Goal: Task Accomplishment & Management: Use online tool/utility

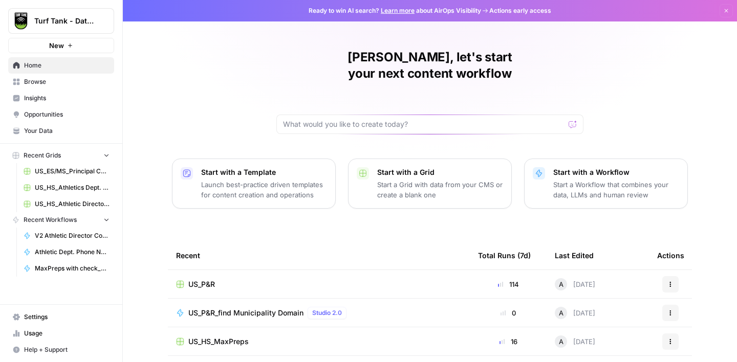
click at [47, 80] on span "Browse" at bounding box center [66, 81] width 85 height 9
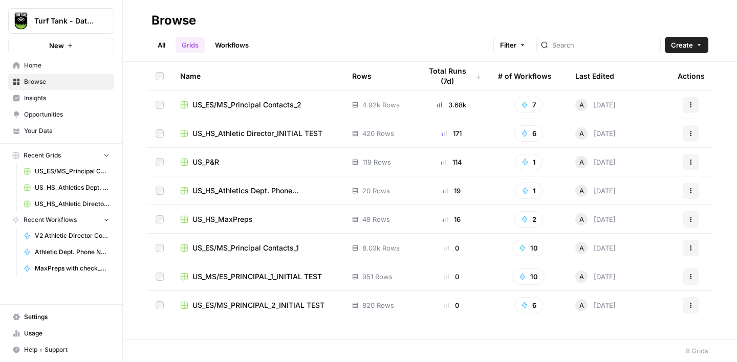
click at [246, 48] on link "Workflows" at bounding box center [232, 45] width 46 height 16
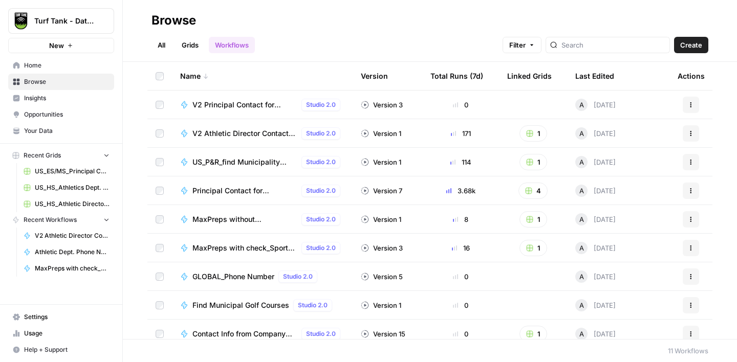
click at [698, 49] on span "Create" at bounding box center [691, 45] width 22 height 10
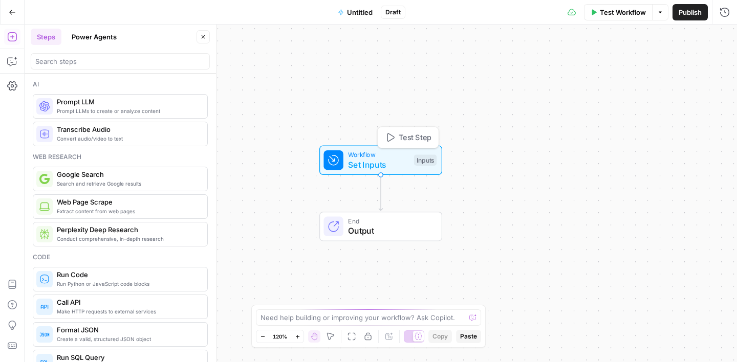
click at [365, 161] on span "Set Inputs" at bounding box center [378, 165] width 61 height 12
click at [610, 65] on span "Add Field" at bounding box center [622, 69] width 30 height 10
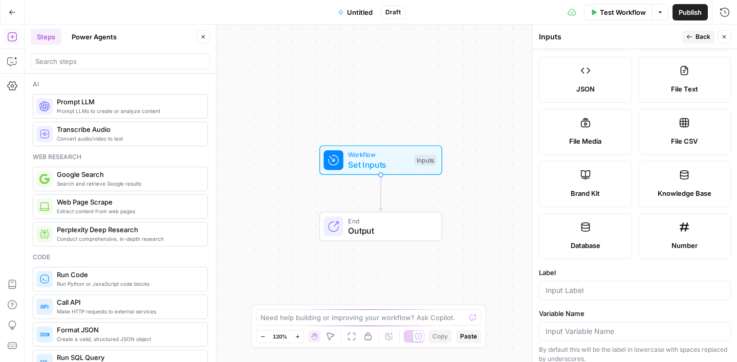
scroll to position [186, 0]
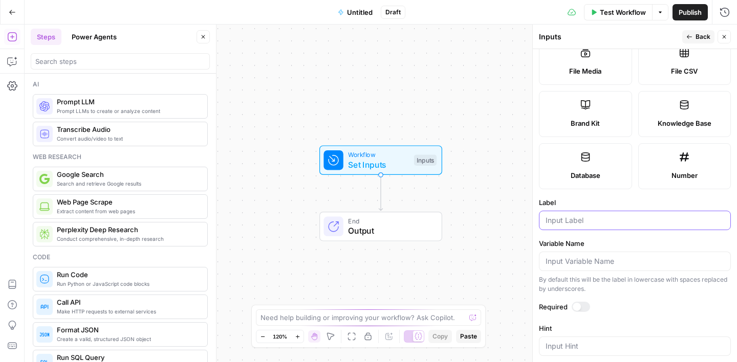
click at [579, 222] on input "Label" at bounding box center [635, 220] width 179 height 10
type input "C"
type input "Company Name"
click at [603, 235] on form "Input type Short Text Long Text Single Select Multi Select JSON File Text File …" at bounding box center [635, 205] width 204 height 313
click at [694, 36] on button "Back" at bounding box center [698, 36] width 32 height 13
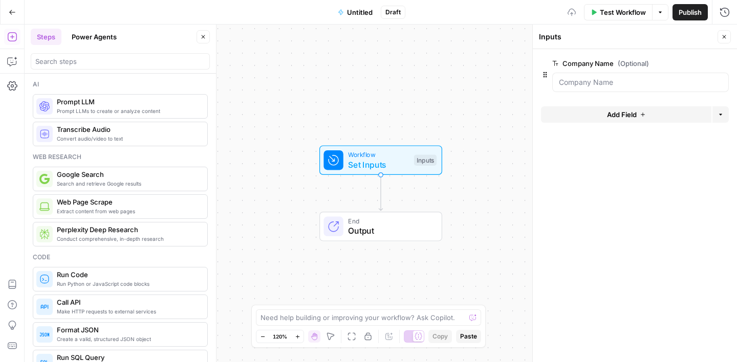
click at [592, 112] on button "Add Field" at bounding box center [626, 114] width 170 height 16
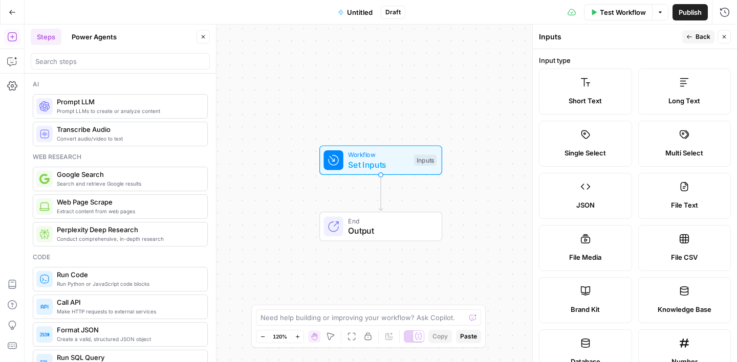
scroll to position [84, 0]
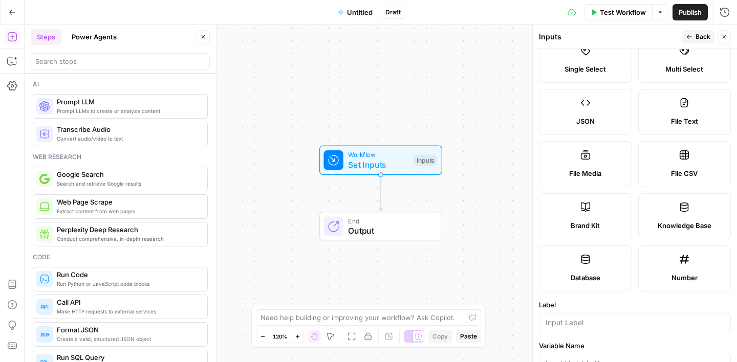
click at [573, 315] on div at bounding box center [635, 322] width 192 height 19
click at [576, 299] on form "Input type Short Text Long Text Single Select Multi Select JSON File Text File …" at bounding box center [635, 205] width 204 height 313
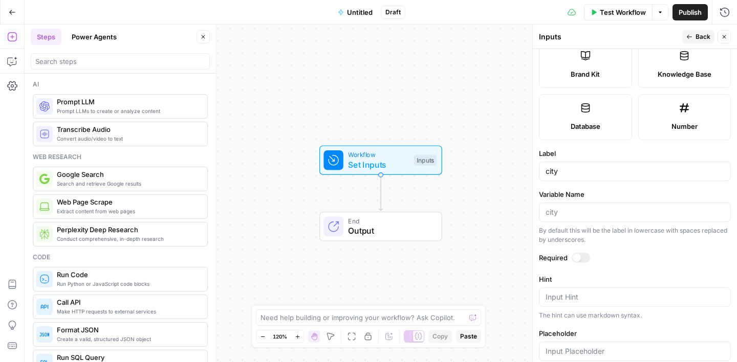
scroll to position [240, 0]
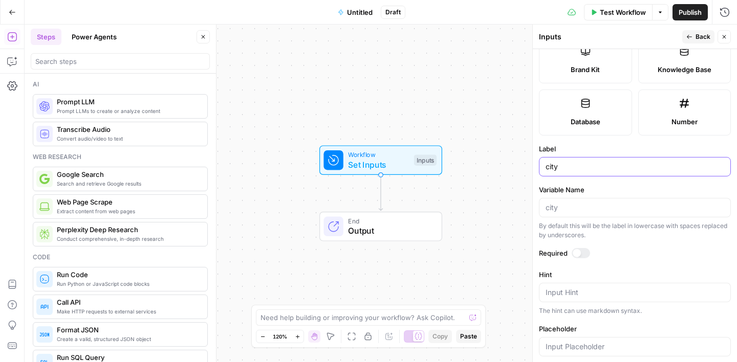
click at [549, 166] on input "city" at bounding box center [635, 167] width 179 height 10
type input "City"
click at [698, 34] on span "Back" at bounding box center [703, 36] width 15 height 9
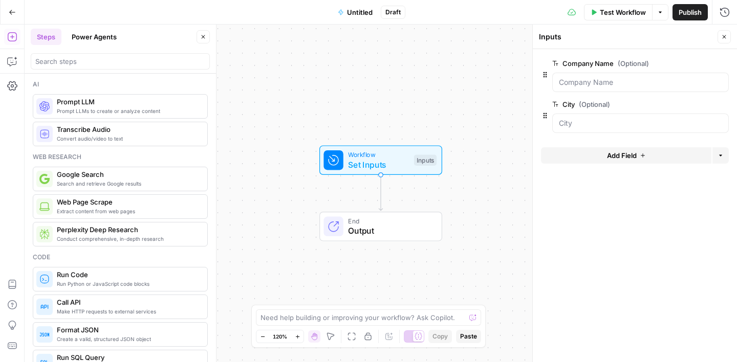
click at [595, 154] on button "Add Field" at bounding box center [626, 155] width 170 height 16
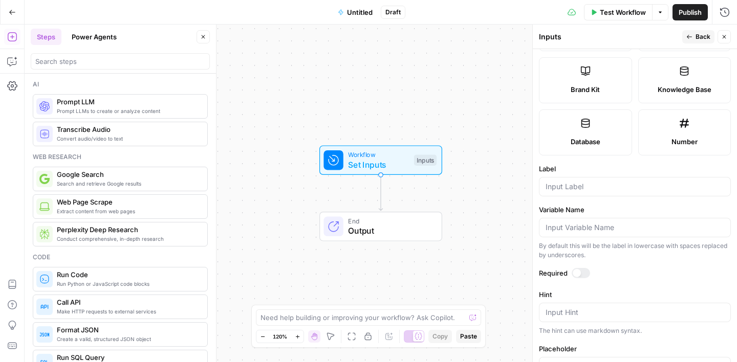
scroll to position [242, 0]
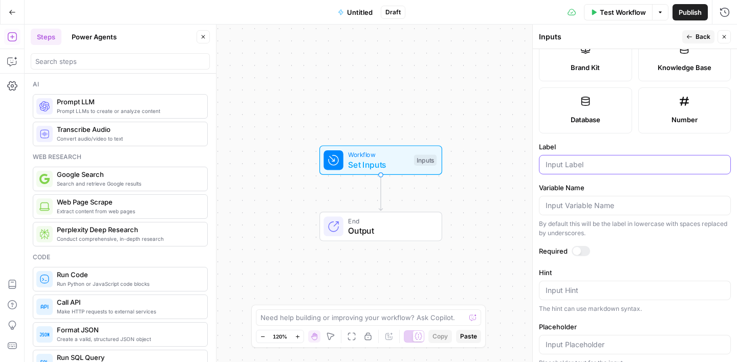
click at [566, 166] on input "Label" at bounding box center [635, 165] width 179 height 10
type input "State"
click at [586, 189] on label "Variable Name" at bounding box center [635, 188] width 192 height 10
click at [586, 201] on input "Variable Name" at bounding box center [635, 206] width 179 height 10
click at [701, 33] on span "Back" at bounding box center [703, 36] width 15 height 9
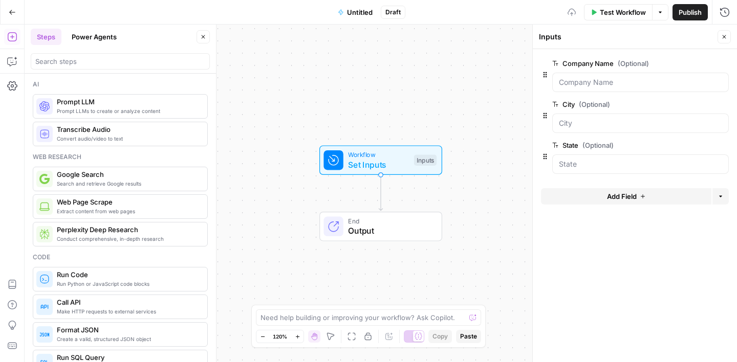
click at [600, 197] on button "Add Field" at bounding box center [626, 196] width 170 height 16
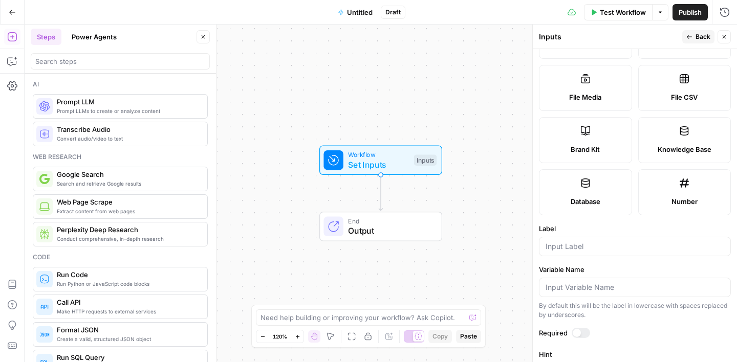
scroll to position [176, 0]
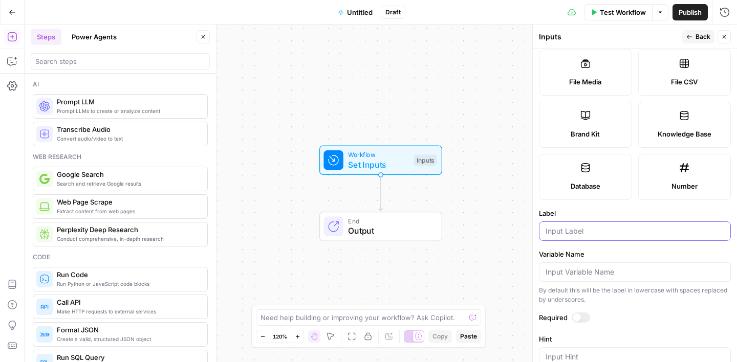
click at [572, 228] on input "Label" at bounding box center [635, 231] width 179 height 10
type input "Domain"
click at [582, 219] on div "Label Domain" at bounding box center [635, 224] width 192 height 33
click at [695, 38] on button "Back" at bounding box center [698, 36] width 32 height 13
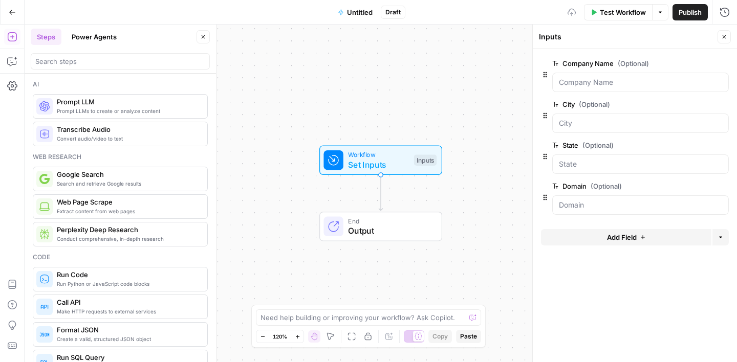
click at [723, 36] on icon "button" at bounding box center [724, 37] width 6 height 6
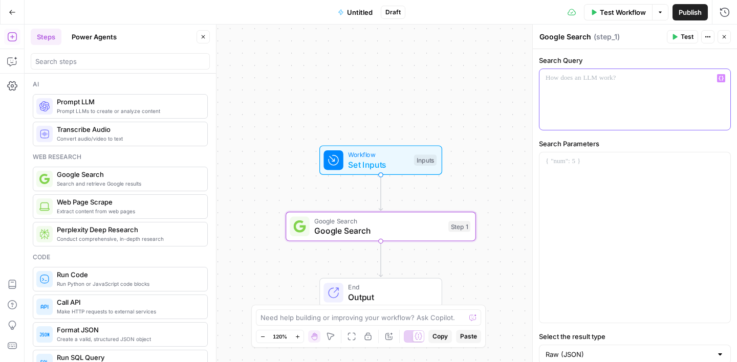
click at [720, 81] on button "Variables Menu" at bounding box center [721, 78] width 8 height 8
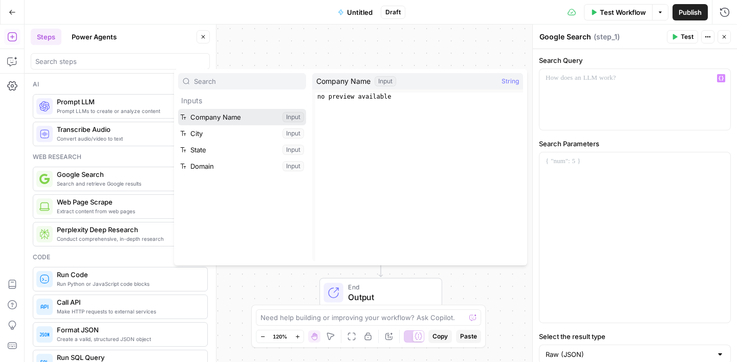
click at [259, 119] on button "Select variable Company Name" at bounding box center [242, 117] width 128 height 16
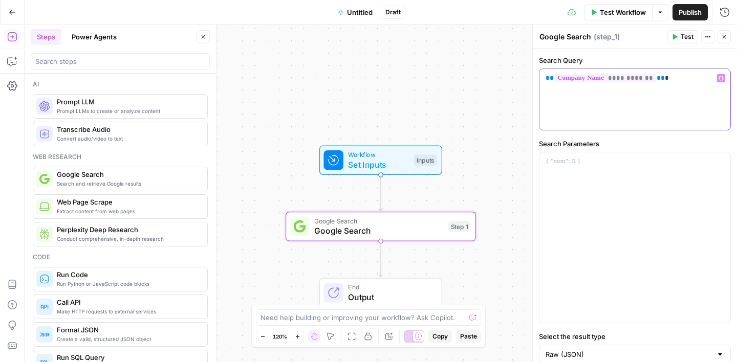
click at [720, 79] on icon "button" at bounding box center [721, 78] width 5 height 5
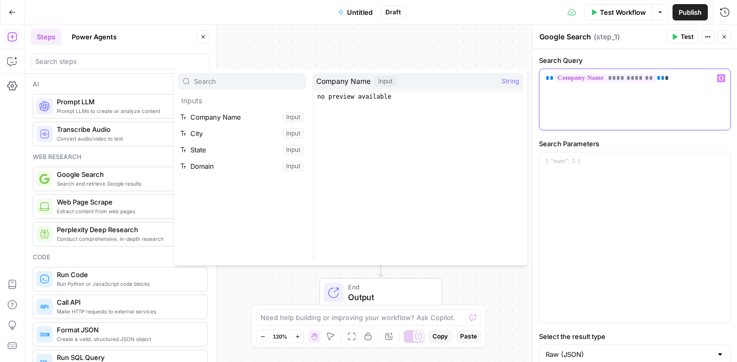
click at [672, 83] on p "**********" at bounding box center [635, 78] width 179 height 10
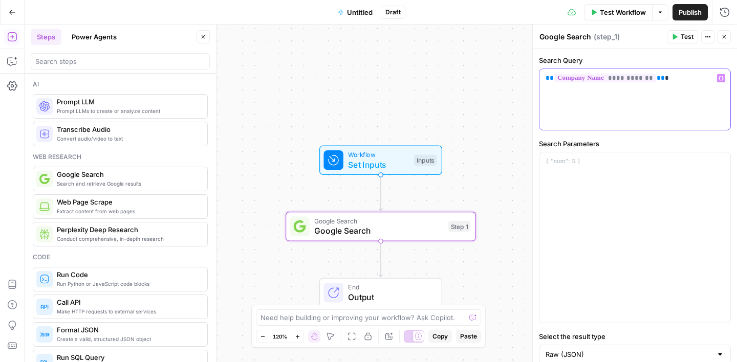
click at [721, 80] on icon "button" at bounding box center [721, 78] width 5 height 5
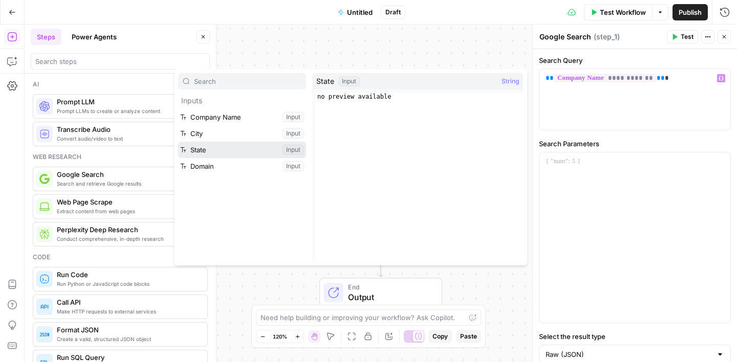
click at [212, 144] on button "Select variable State" at bounding box center [242, 150] width 128 height 16
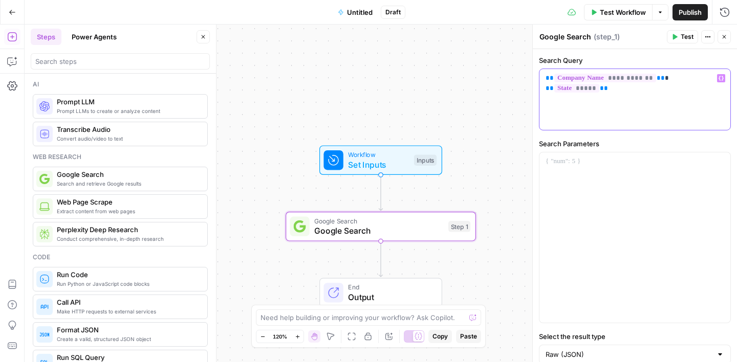
click at [670, 78] on p "**********" at bounding box center [635, 83] width 179 height 20
click at [624, 90] on p "**********" at bounding box center [635, 83] width 179 height 20
click at [624, 139] on label "Search Parameters" at bounding box center [635, 144] width 192 height 10
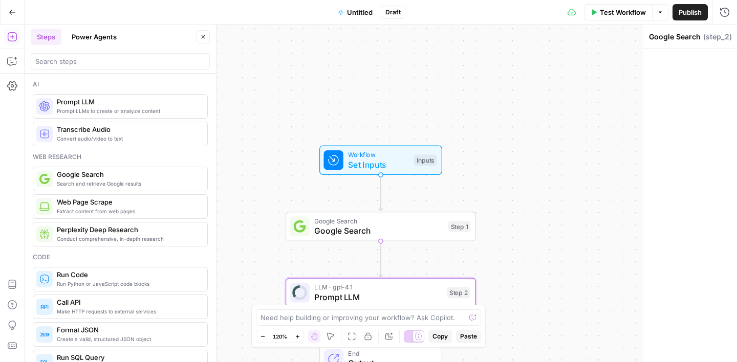
type textarea "Prompt LLM"
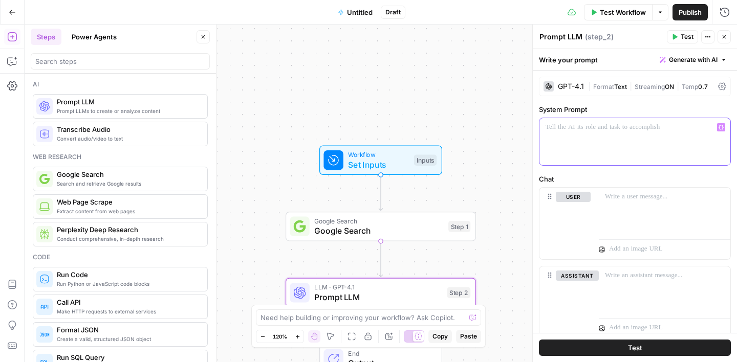
click at [569, 132] on p at bounding box center [635, 127] width 179 height 10
click at [613, 100] on div "**********" at bounding box center [635, 220] width 204 height 298
click at [392, 167] on span "Set Inputs" at bounding box center [378, 165] width 61 height 12
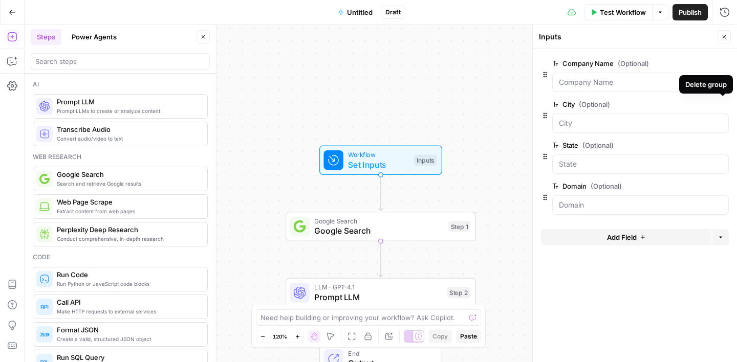
click at [724, 107] on icon "button" at bounding box center [723, 105] width 6 height 6
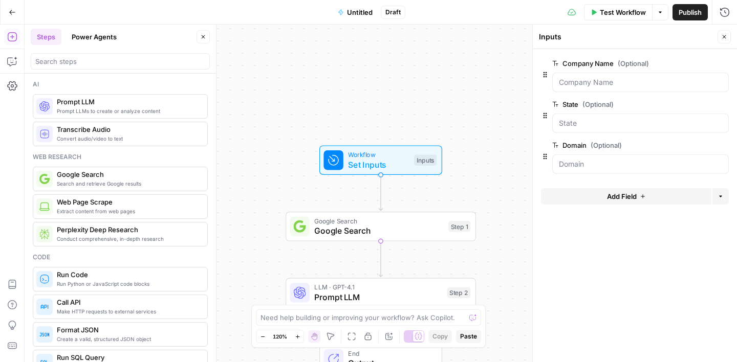
click at [685, 63] on span "edit field" at bounding box center [690, 63] width 23 height 8
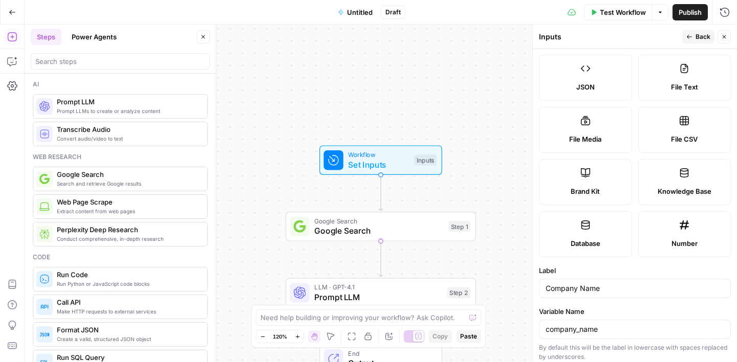
scroll to position [170, 0]
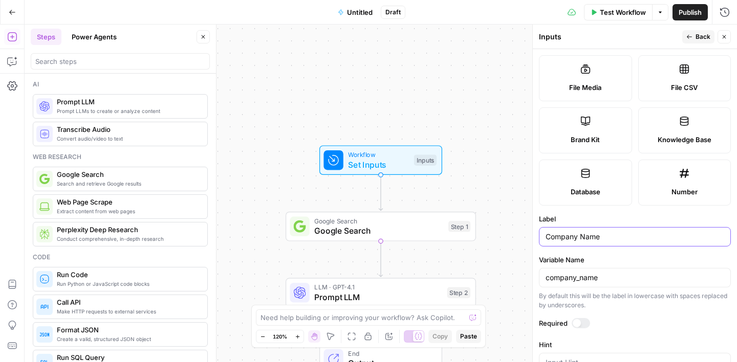
click at [564, 238] on input "Company Name" at bounding box center [635, 237] width 179 height 10
type input "Municipality Name"
click at [612, 252] on form "Input type Short Text Long Text Single Select Multi Select JSON File Text File …" at bounding box center [635, 205] width 204 height 313
click at [701, 35] on span "Back" at bounding box center [703, 36] width 15 height 9
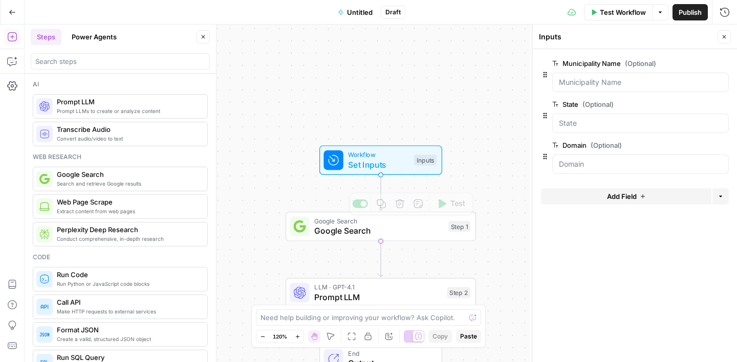
click at [385, 290] on span "LLM · GPT-4.1" at bounding box center [378, 288] width 128 height 10
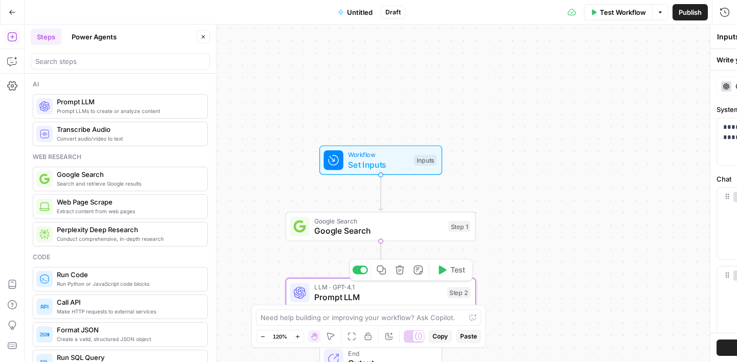
type textarea "Prompt LLM"
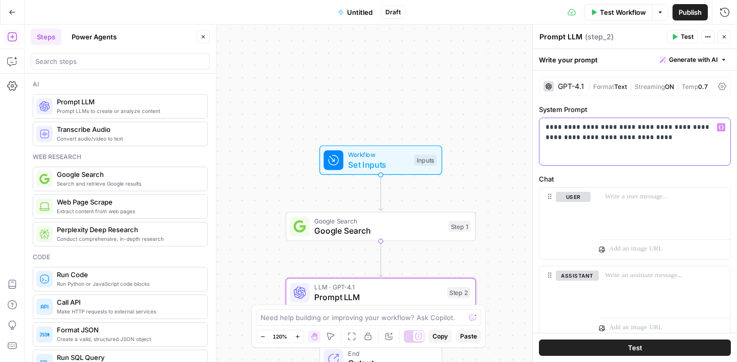
click at [640, 141] on p "**********" at bounding box center [635, 132] width 179 height 20
click at [385, 234] on span "Google Search" at bounding box center [378, 231] width 129 height 12
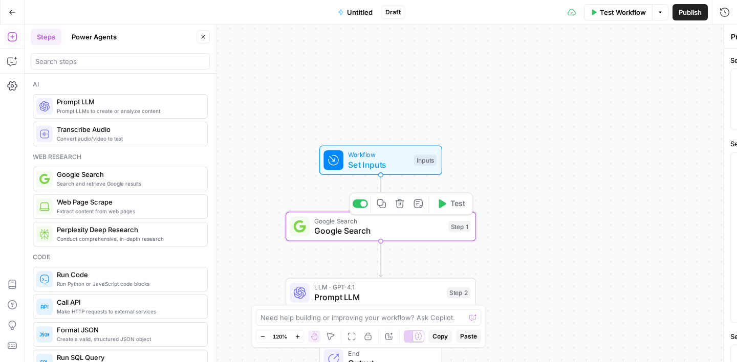
type textarea "Google Search"
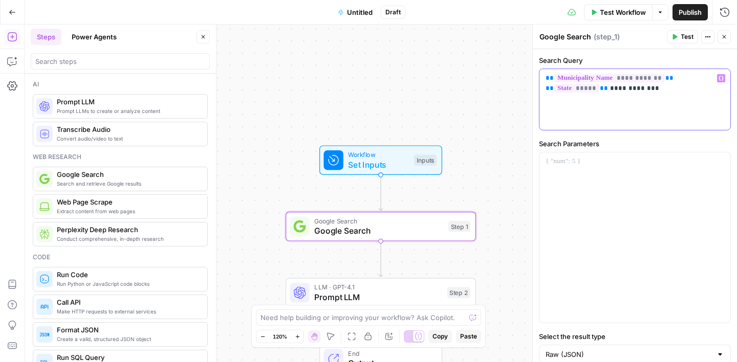
click at [602, 91] on p "**********" at bounding box center [635, 83] width 179 height 20
click at [672, 90] on p "**********" at bounding box center [635, 83] width 179 height 20
click at [722, 78] on icon "button" at bounding box center [721, 78] width 5 height 5
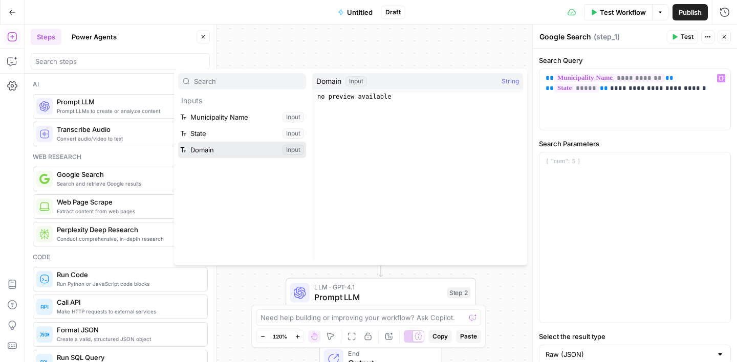
click at [233, 147] on button "Select variable Domain" at bounding box center [242, 150] width 128 height 16
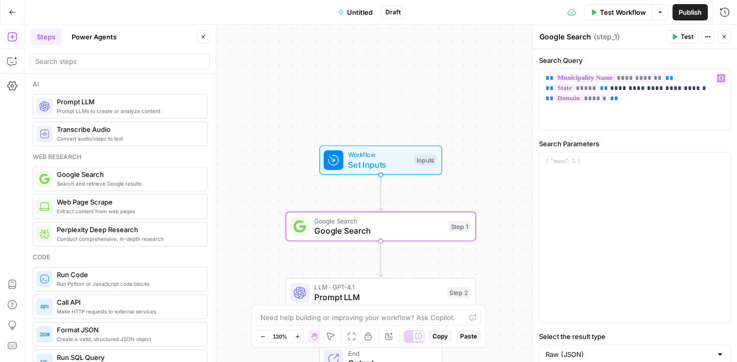
click at [541, 139] on label "Search Parameters" at bounding box center [635, 144] width 192 height 10
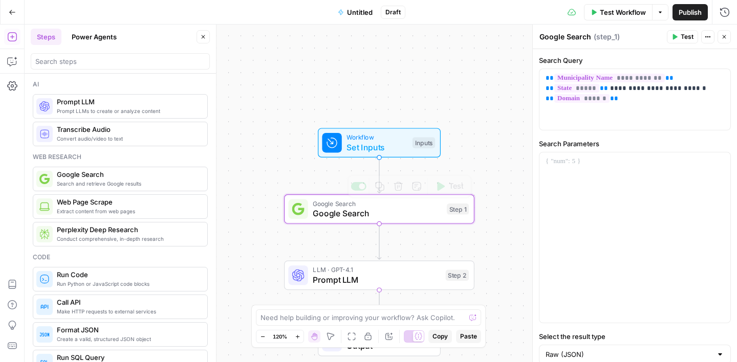
click at [380, 273] on span "LLM · GPT-4.1" at bounding box center [377, 270] width 128 height 10
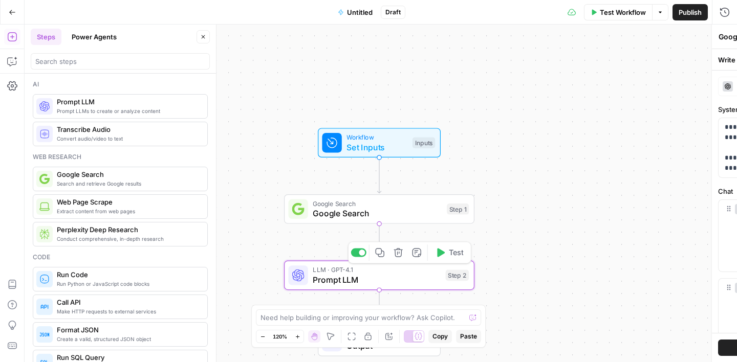
type textarea "Prompt LLM"
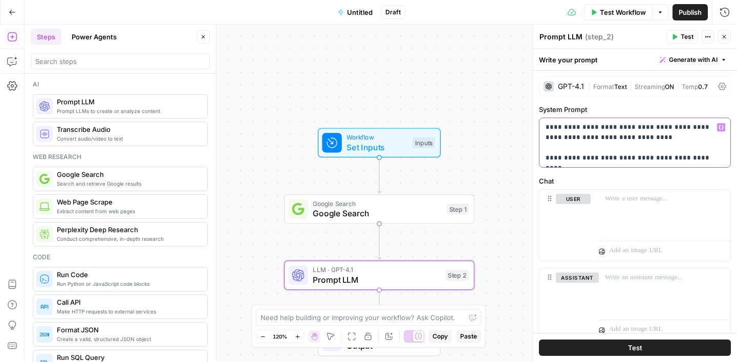
click at [705, 159] on p "**********" at bounding box center [635, 142] width 179 height 41
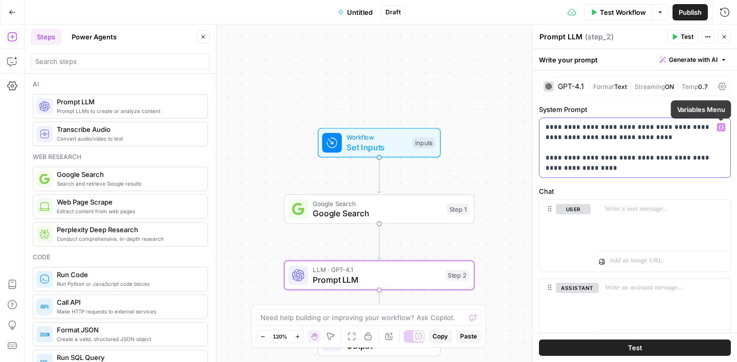
click at [721, 127] on icon "button" at bounding box center [721, 127] width 5 height 5
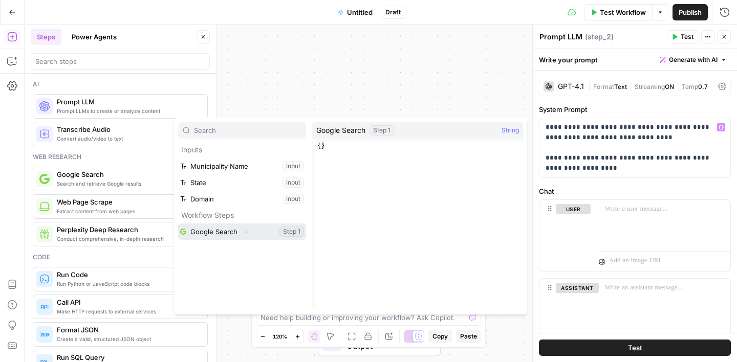
click at [226, 230] on button "Select variable Google Search" at bounding box center [242, 232] width 128 height 16
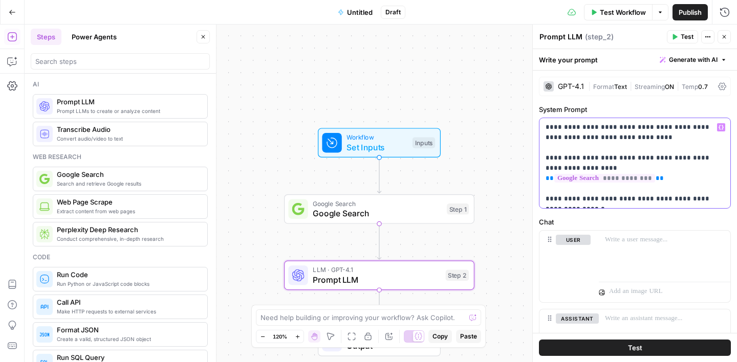
click at [680, 190] on p "**********" at bounding box center [635, 163] width 179 height 82
click at [609, 201] on p "**********" at bounding box center [635, 163] width 179 height 82
drag, startPoint x: 606, startPoint y: 200, endPoint x: 617, endPoint y: 200, distance: 10.2
click at [606, 200] on p "**********" at bounding box center [635, 163] width 179 height 82
click at [676, 198] on p "**********" at bounding box center [635, 163] width 179 height 82
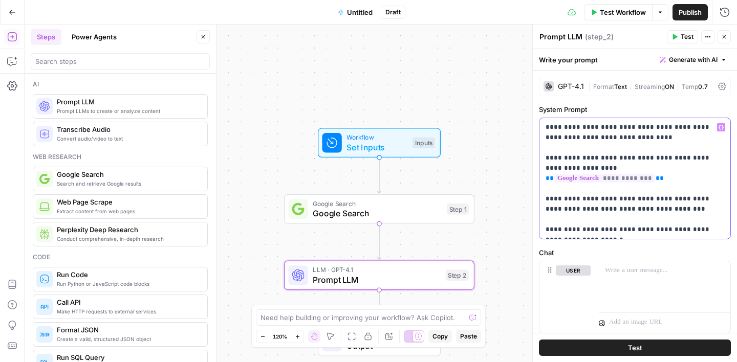
click at [560, 230] on p "**********" at bounding box center [635, 178] width 179 height 113
click at [597, 230] on p "**********" at bounding box center [635, 178] width 179 height 113
click at [612, 231] on p "**********" at bounding box center [635, 178] width 179 height 113
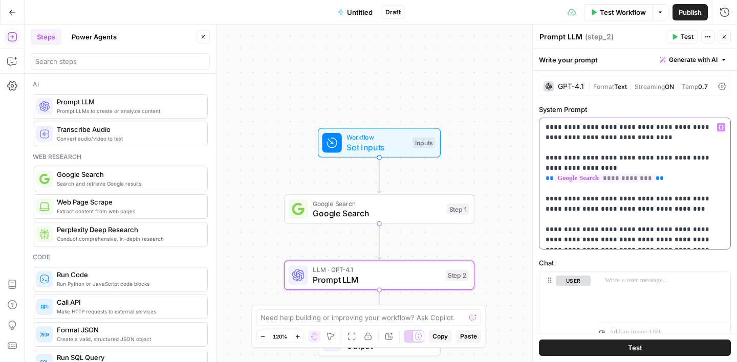
click at [631, 233] on p "**********" at bounding box center [635, 183] width 179 height 123
click at [574, 238] on p "**********" at bounding box center [635, 183] width 179 height 123
click at [690, 238] on p "**********" at bounding box center [635, 183] width 179 height 123
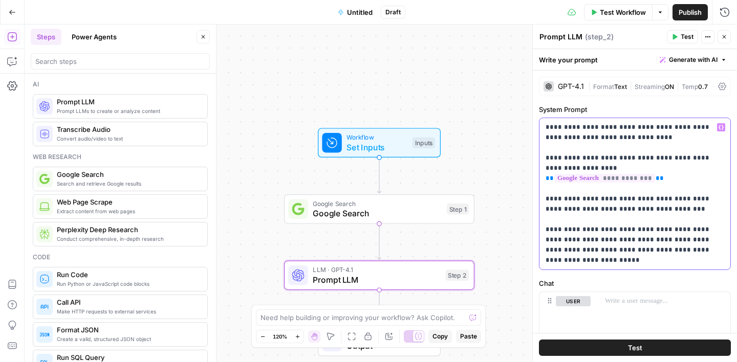
click at [696, 262] on p "**********" at bounding box center [635, 193] width 179 height 143
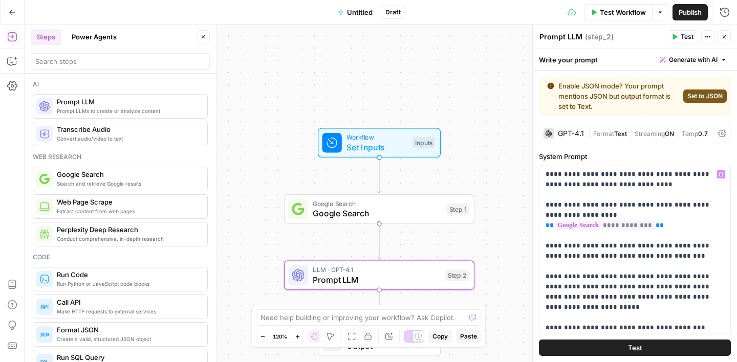
click at [689, 101] on button "Set to JSON" at bounding box center [705, 96] width 44 height 13
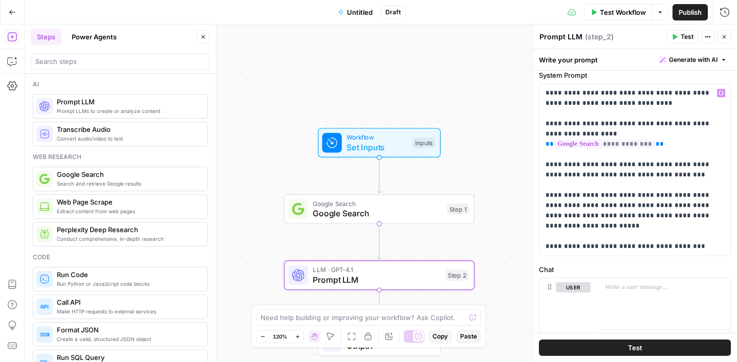
scroll to position [38, 0]
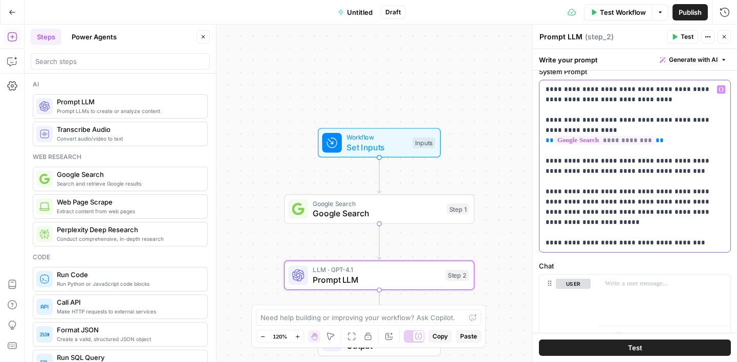
click at [641, 244] on p "**********" at bounding box center [635, 166] width 179 height 164
click at [664, 204] on p "**********" at bounding box center [635, 166] width 179 height 164
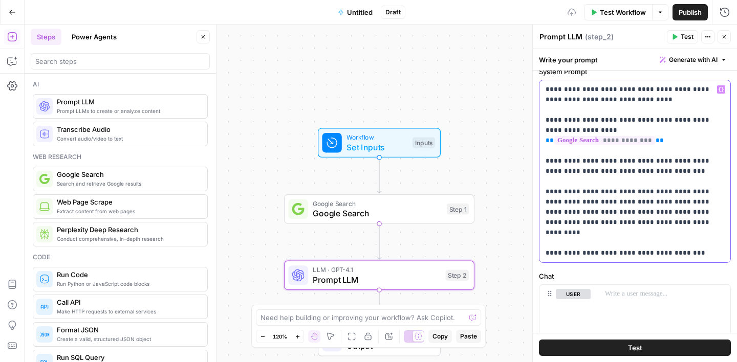
scroll to position [0, 0]
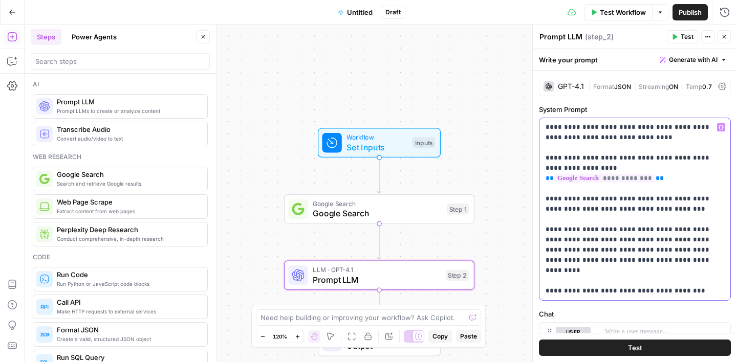
click at [558, 128] on p "**********" at bounding box center [635, 209] width 179 height 174
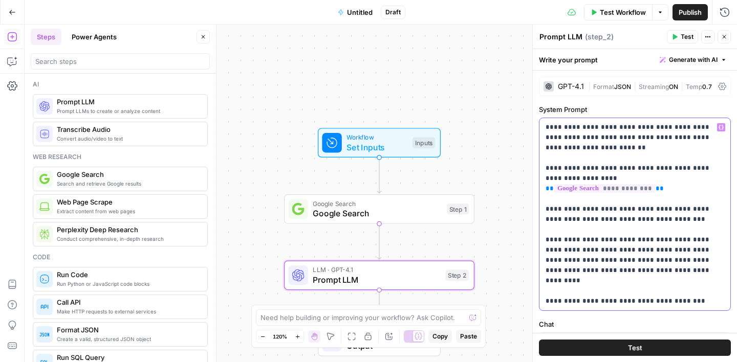
click at [647, 201] on p "**********" at bounding box center [635, 214] width 179 height 184
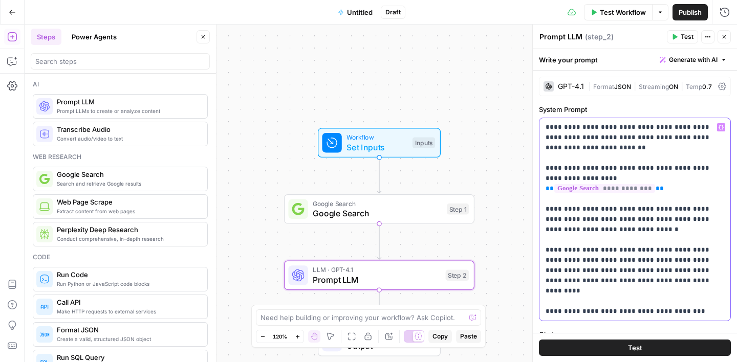
scroll to position [14, 0]
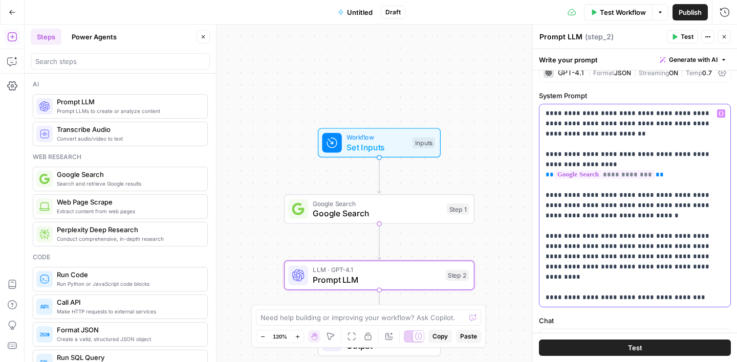
drag, startPoint x: 558, startPoint y: 125, endPoint x: 629, endPoint y: 127, distance: 71.7
click at [629, 127] on p "**********" at bounding box center [635, 205] width 179 height 194
click at [562, 136] on p "**********" at bounding box center [635, 205] width 179 height 194
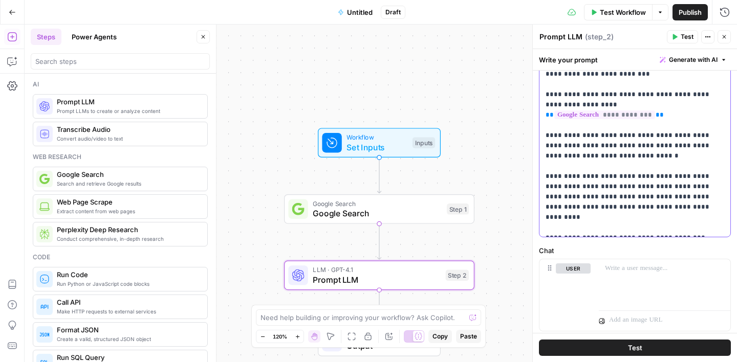
scroll to position [84, 0]
click at [623, 269] on p at bounding box center [664, 268] width 119 height 10
drag, startPoint x: 701, startPoint y: 283, endPoint x: 706, endPoint y: 266, distance: 17.5
click at [706, 266] on p "**********" at bounding box center [664, 273] width 119 height 20
click at [696, 275] on p "**********" at bounding box center [664, 273] width 119 height 20
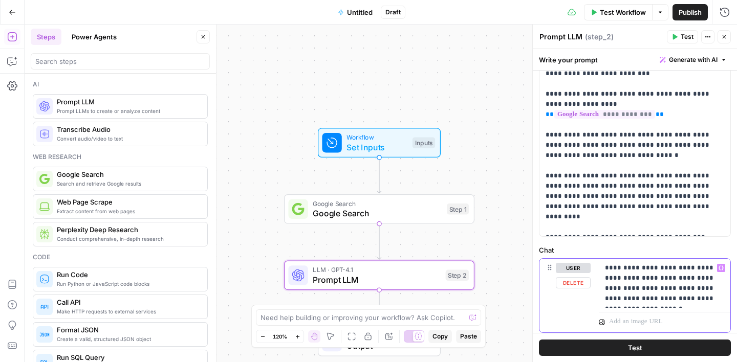
click at [662, 288] on p "**********" at bounding box center [664, 283] width 119 height 41
click at [710, 297] on p "**********" at bounding box center [664, 283] width 119 height 41
click at [709, 248] on label "Chat" at bounding box center [635, 250] width 192 height 10
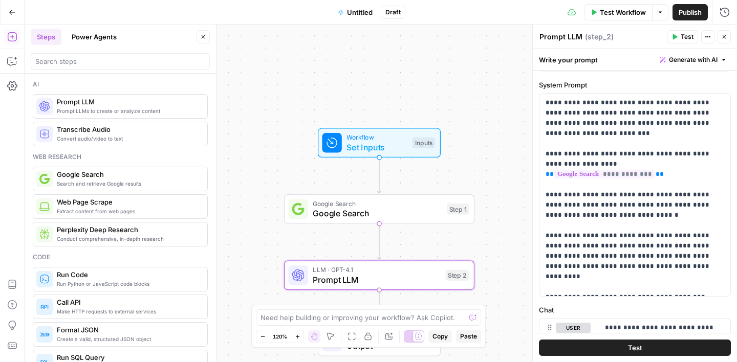
scroll to position [0, 0]
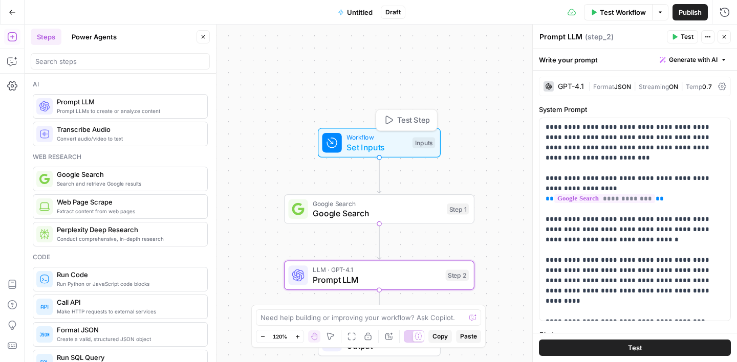
click at [387, 148] on span "Set Inputs" at bounding box center [376, 147] width 61 height 12
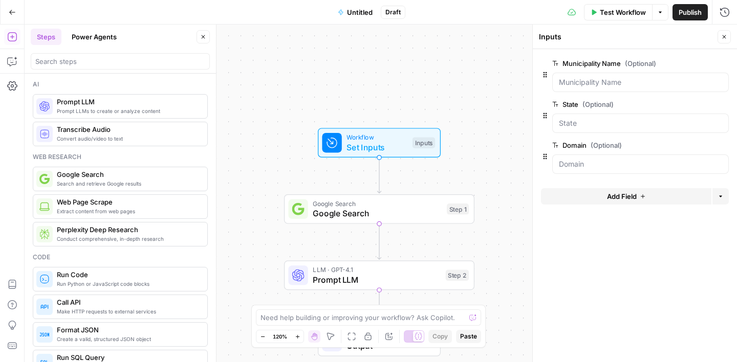
click at [614, 195] on span "Add Field" at bounding box center [622, 196] width 30 height 10
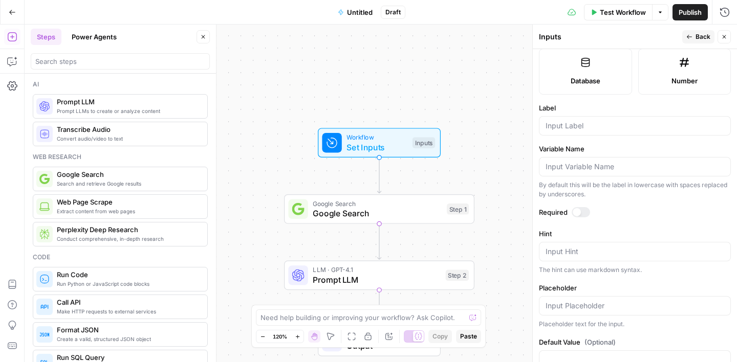
scroll to position [306, 0]
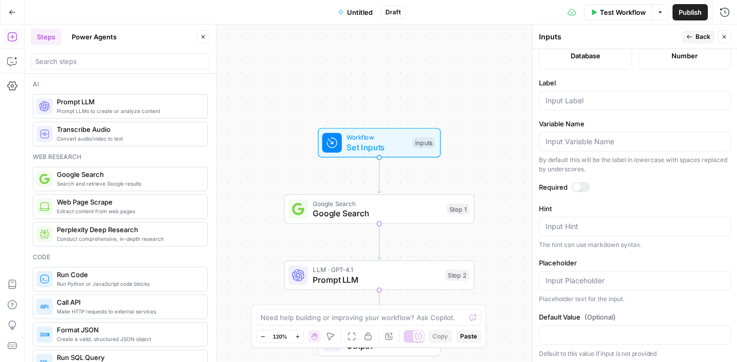
click at [578, 107] on div at bounding box center [635, 100] width 192 height 19
type input "Postal Code"
click at [640, 85] on label "Label" at bounding box center [635, 83] width 192 height 10
click at [640, 96] on input "Postal Code" at bounding box center [635, 101] width 179 height 10
click at [698, 31] on button "Back" at bounding box center [698, 36] width 32 height 13
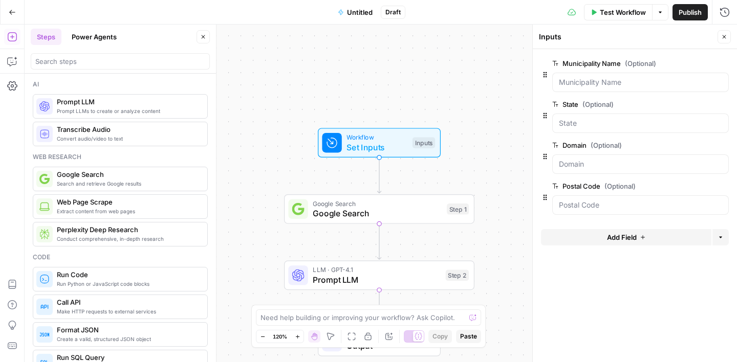
click at [720, 37] on button "Close" at bounding box center [724, 36] width 13 height 13
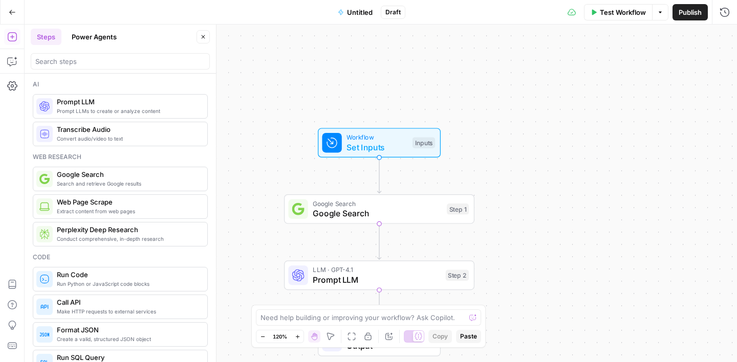
click at [202, 38] on icon "button" at bounding box center [203, 37] width 6 height 6
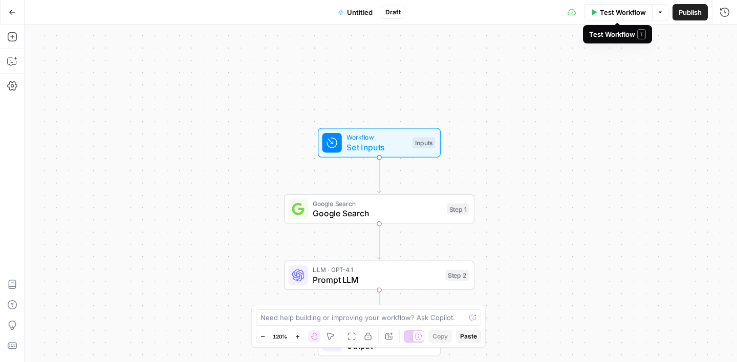
click at [605, 9] on span "Test Workflow" at bounding box center [623, 12] width 46 height 10
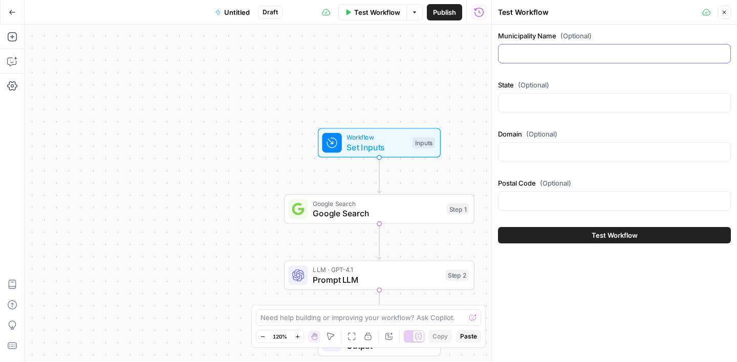
click at [570, 51] on input "Municipality Name (Optional)" at bounding box center [615, 54] width 220 height 10
paste input "[GEOGRAPHIC_DATA] [US_STATE] 32920"
click at [561, 52] on input "[GEOGRAPHIC_DATA] [US_STATE] 32920" at bounding box center [615, 54] width 220 height 10
type input "Cape Canaveral"
click at [548, 98] on input "State (Optional)" at bounding box center [615, 103] width 220 height 10
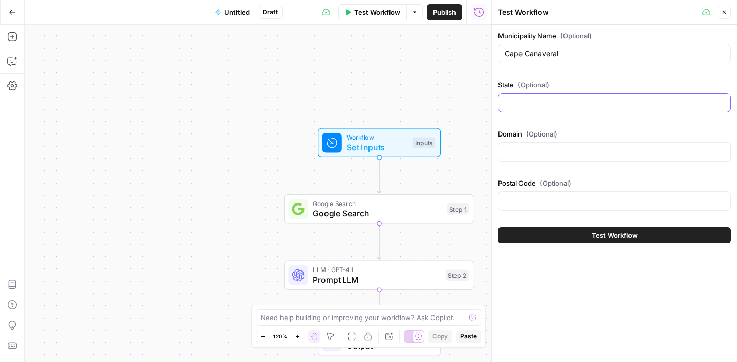
paste input "[US_STATE] 32920"
click at [531, 103] on input "[US_STATE] 32920" at bounding box center [615, 103] width 220 height 10
type input "[US_STATE]"
click at [516, 198] on input "Postal Code (Optional)" at bounding box center [615, 201] width 220 height 10
paste input "32920"
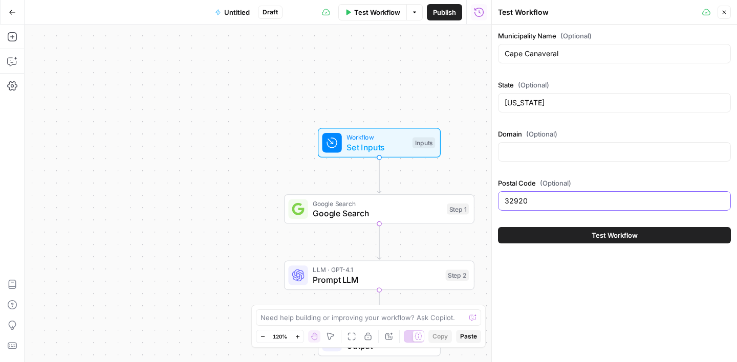
type input "32920"
click at [522, 148] on input "Domain (Optional)" at bounding box center [615, 152] width 220 height 10
paste input "[DOMAIN_NAME]"
type input "[DOMAIN_NAME]"
click at [580, 240] on button "Test Workflow" at bounding box center [614, 235] width 233 height 16
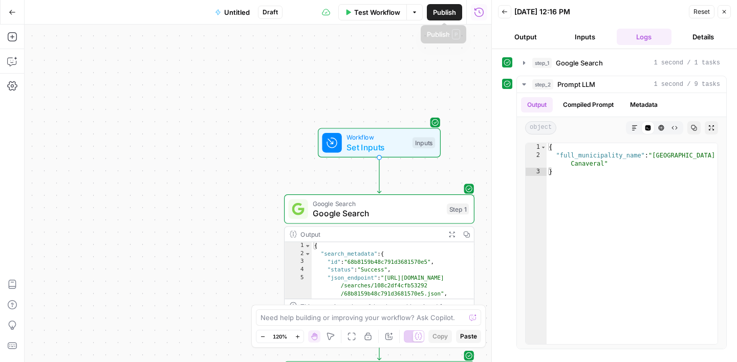
click at [381, 10] on span "Test Workflow" at bounding box center [377, 12] width 46 height 10
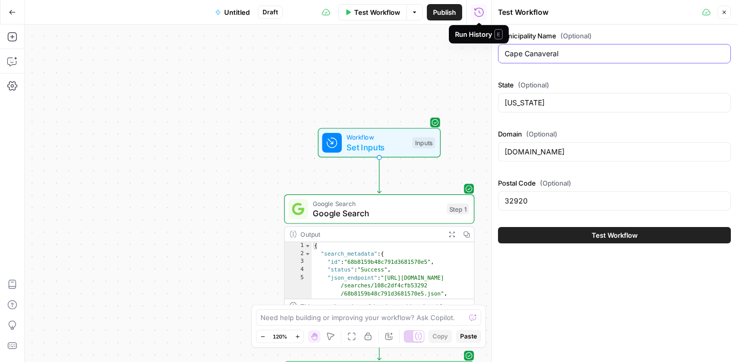
click at [522, 50] on input "Cape Canaveral" at bounding box center [615, 54] width 220 height 10
paste input "Rockledge [US_STATE] 32955"
click at [542, 56] on input "Rockledge [US_STATE] 32955" at bounding box center [615, 54] width 220 height 10
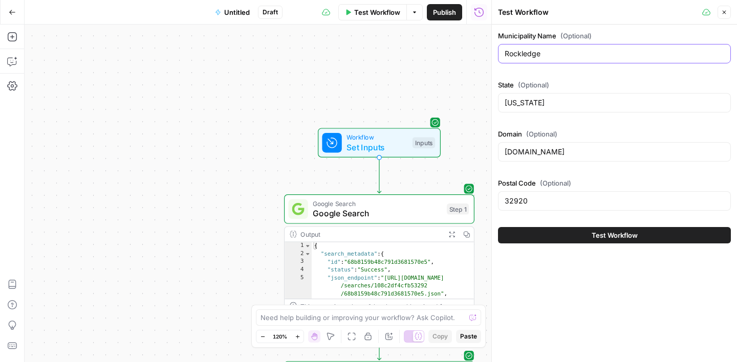
type input "Rockledge"
click at [532, 151] on input "[DOMAIN_NAME]" at bounding box center [615, 152] width 220 height 10
click at [517, 205] on input "32920" at bounding box center [615, 201] width 220 height 10
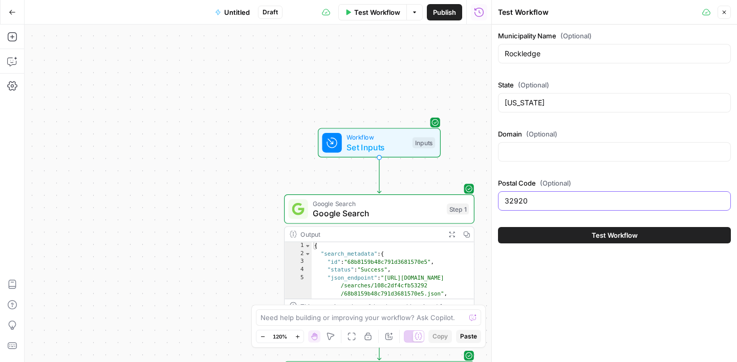
click at [516, 205] on input "32920" at bounding box center [615, 201] width 220 height 10
paste input "[US_STATE] 32955"
click at [530, 201] on input "[US_STATE] 32955" at bounding box center [615, 201] width 220 height 10
type input "32955"
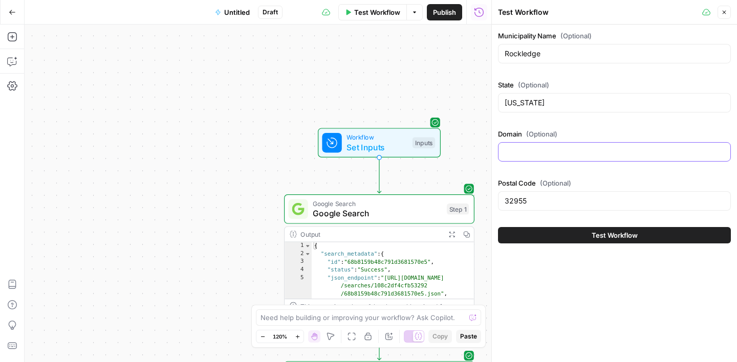
click at [538, 147] on input "Domain (Optional)" at bounding box center [615, 152] width 220 height 10
paste input "[DOMAIN_NAME]"
type input "[DOMAIN_NAME]"
click at [582, 235] on button "Test Workflow" at bounding box center [614, 235] width 233 height 16
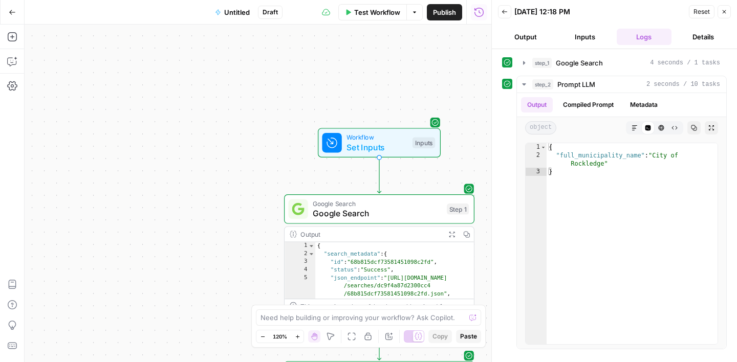
click at [727, 13] on button "Close" at bounding box center [724, 11] width 13 height 13
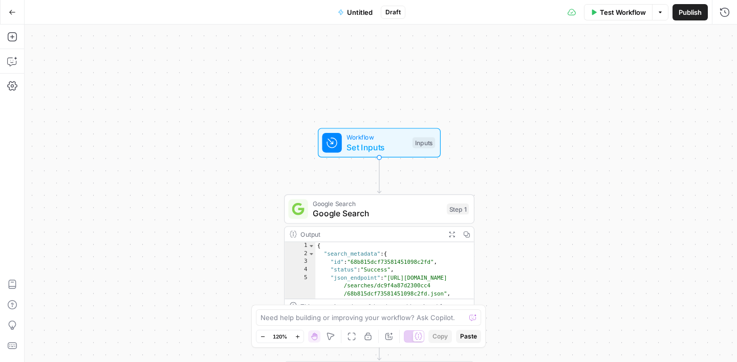
click at [388, 140] on span "Workflow" at bounding box center [376, 138] width 61 height 10
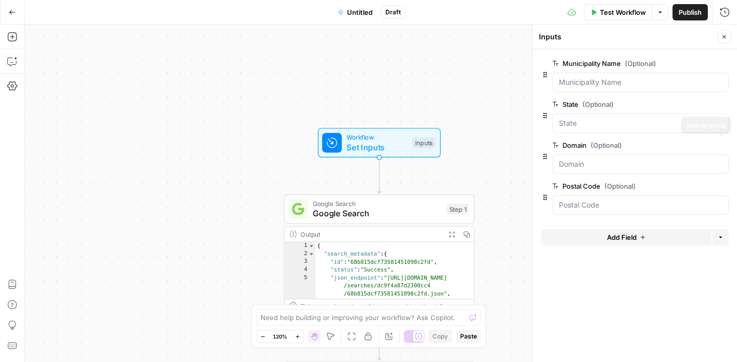
click at [723, 147] on icon "button" at bounding box center [722, 145] width 5 height 5
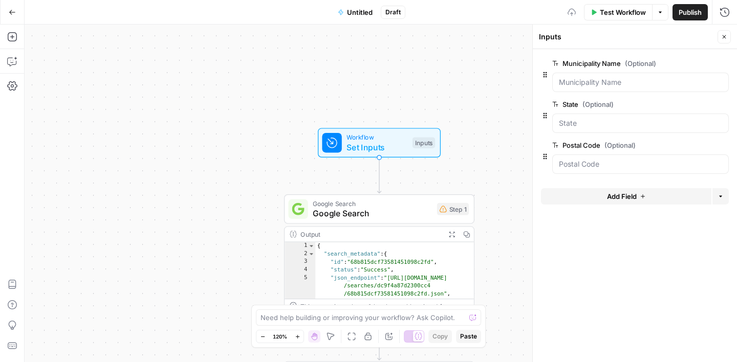
click at [376, 206] on span "Google Search" at bounding box center [372, 204] width 119 height 10
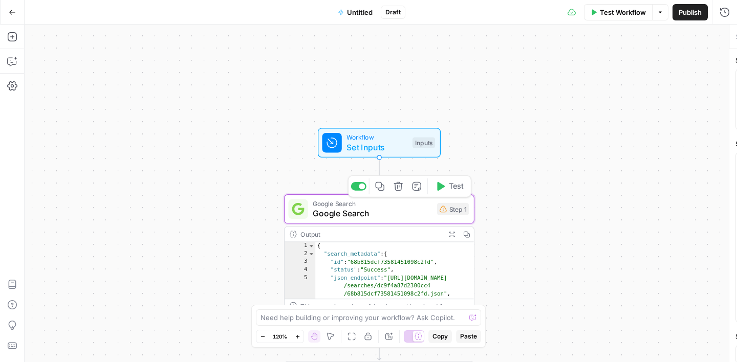
type textarea "Google Search"
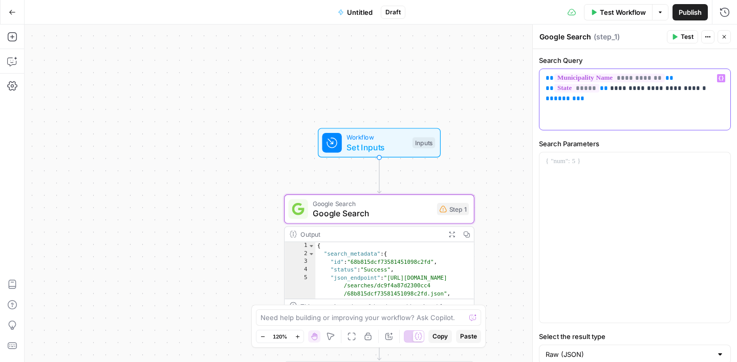
drag, startPoint x: 687, startPoint y: 90, endPoint x: 731, endPoint y: 93, distance: 44.1
click at [731, 93] on div "**********" at bounding box center [635, 222] width 204 height 346
click at [618, 140] on label "Search Parameters" at bounding box center [635, 144] width 192 height 10
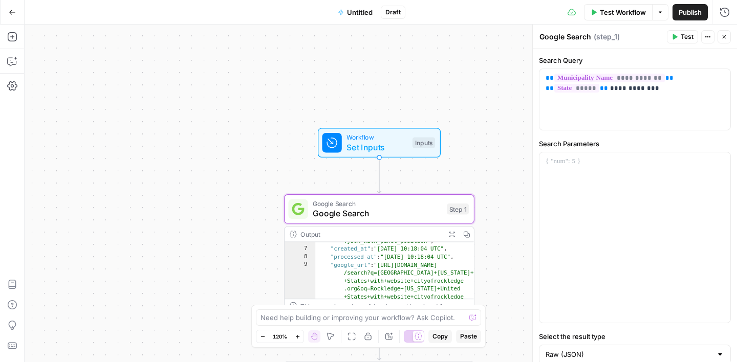
scroll to position [85, 0]
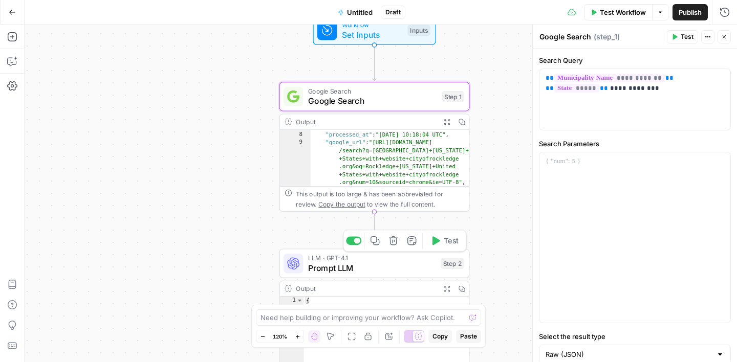
click at [387, 264] on span "Prompt LLM" at bounding box center [372, 268] width 128 height 12
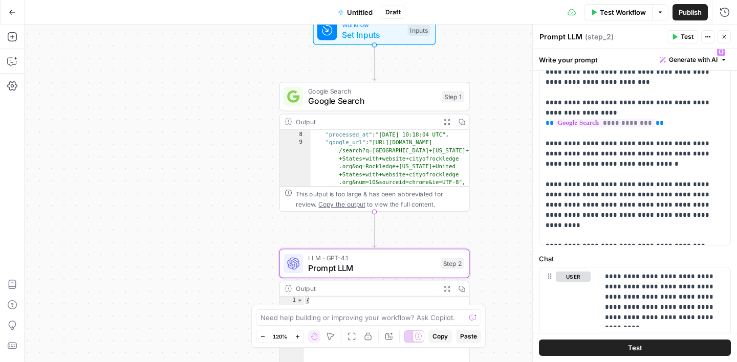
scroll to position [78, 0]
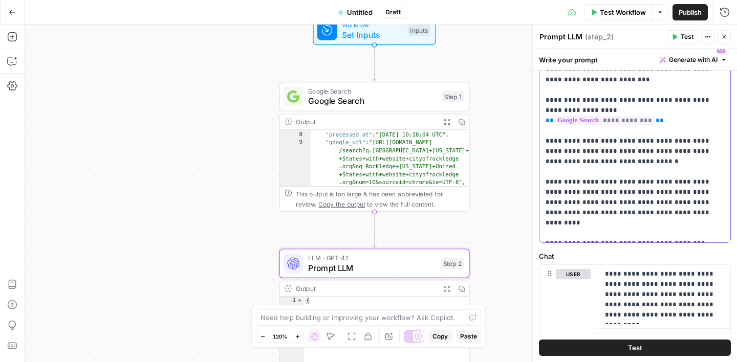
drag, startPoint x: 625, startPoint y: 195, endPoint x: 547, endPoint y: 196, distance: 77.8
click at [547, 196] on p "**********" at bounding box center [635, 141] width 179 height 194
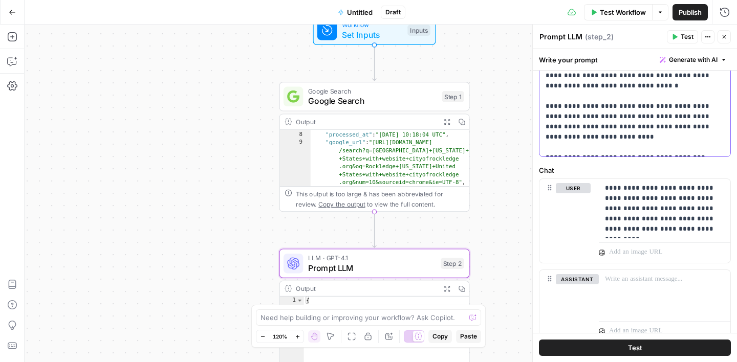
scroll to position [193, 0]
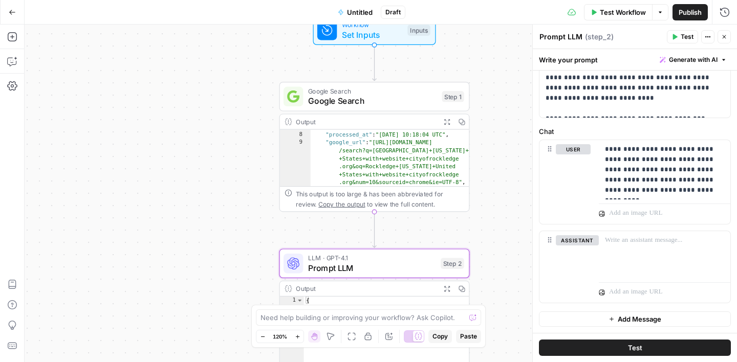
click at [729, 39] on button "Close" at bounding box center [724, 36] width 13 height 13
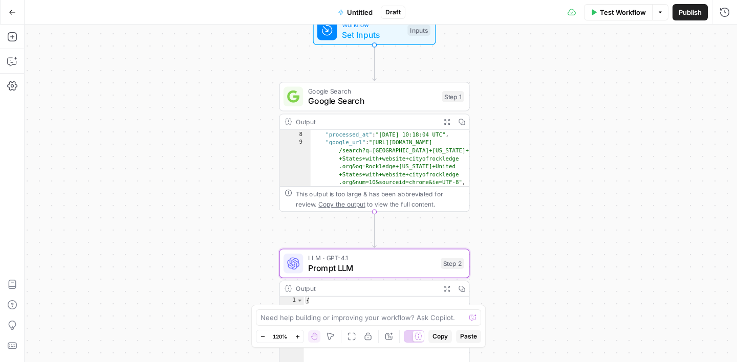
click at [621, 11] on span "Test Workflow" at bounding box center [623, 12] width 46 height 10
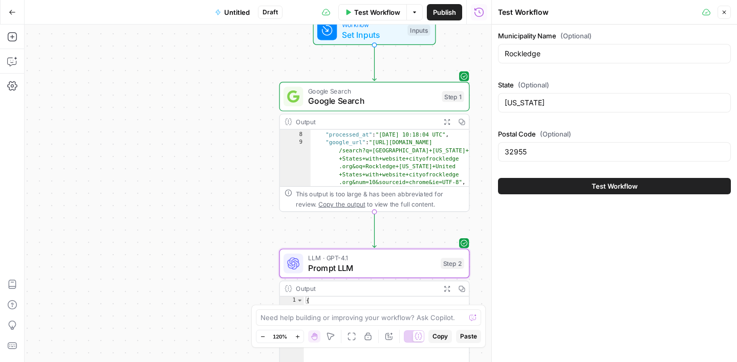
click at [618, 187] on span "Test Workflow" at bounding box center [615, 186] width 46 height 10
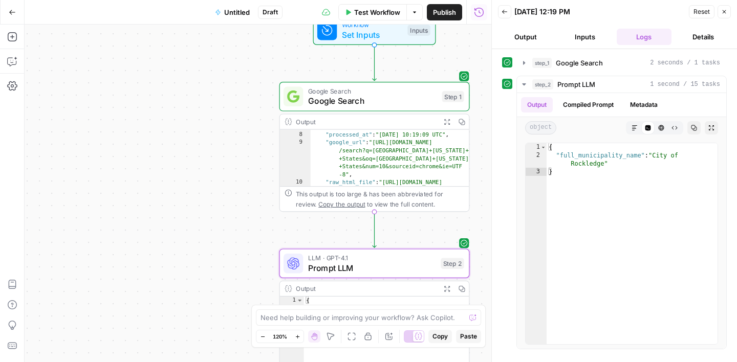
click at [380, 11] on span "Test Workflow" at bounding box center [377, 12] width 46 height 10
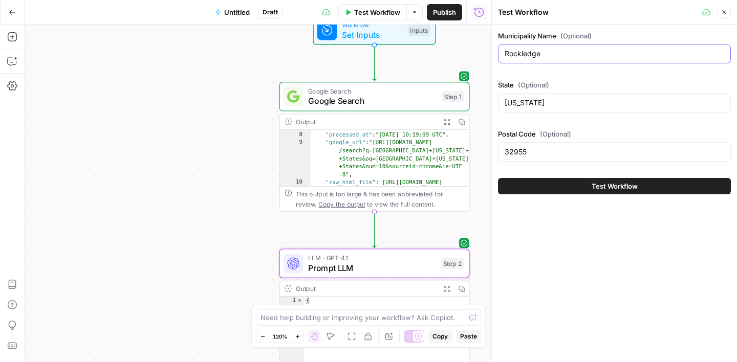
click at [545, 50] on input "Rockledge" at bounding box center [615, 54] width 220 height 10
paste input "[GEOGRAPHIC_DATA] [US_STATE] 32920"
click at [560, 54] on input "[GEOGRAPHIC_DATA] [US_STATE] 32920" at bounding box center [615, 54] width 220 height 10
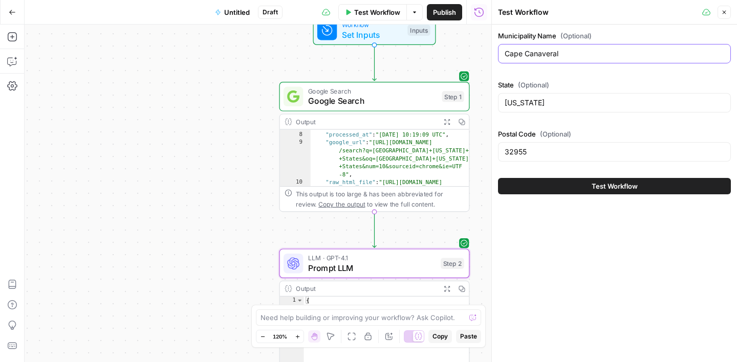
type input "Cape Canaveral"
click at [516, 159] on div "32955" at bounding box center [614, 151] width 233 height 19
paste input "[US_STATE] 32920"
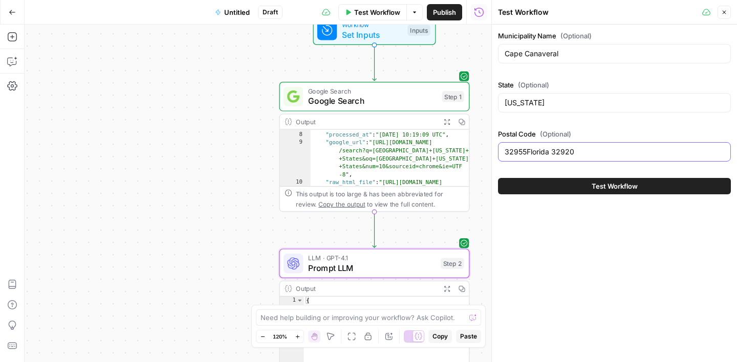
click at [552, 154] on input "32955Florida 32920" at bounding box center [615, 152] width 220 height 10
type input "32920"
click at [592, 186] on span "Test Workflow" at bounding box center [615, 186] width 46 height 10
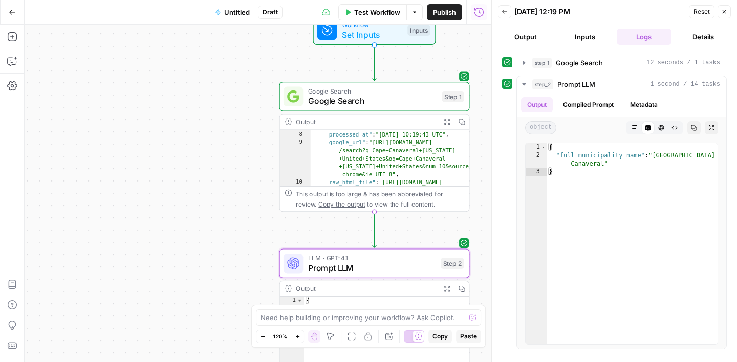
click at [724, 9] on icon "button" at bounding box center [724, 12] width 6 height 6
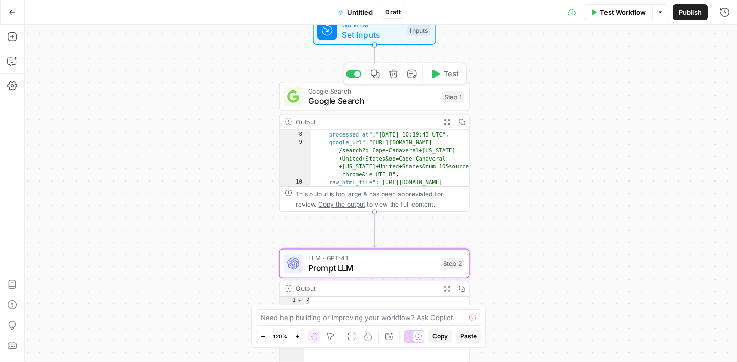
click at [386, 36] on span "Set Inputs" at bounding box center [372, 35] width 61 height 12
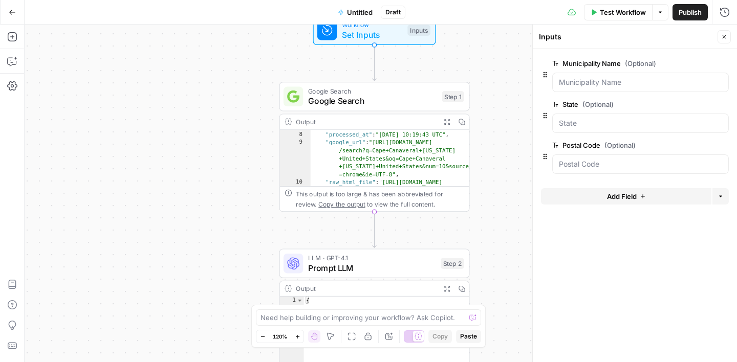
click at [598, 192] on button "Add Field" at bounding box center [626, 196] width 170 height 16
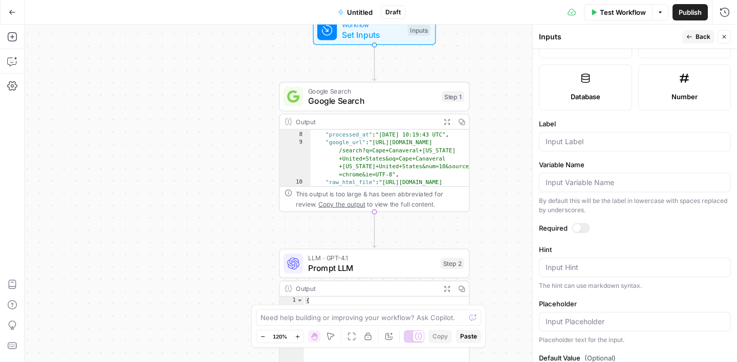
scroll to position [309, 0]
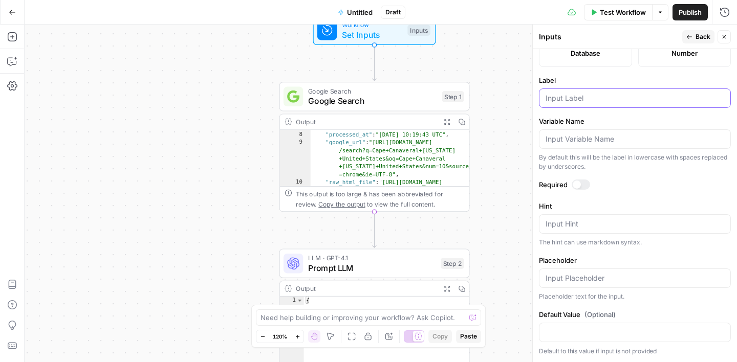
click at [578, 100] on input "Label" at bounding box center [635, 98] width 179 height 10
type input "Domain"
click at [646, 80] on label "Label" at bounding box center [635, 80] width 192 height 10
click at [646, 93] on input "Domain" at bounding box center [635, 98] width 179 height 10
click at [698, 35] on span "Back" at bounding box center [703, 36] width 15 height 9
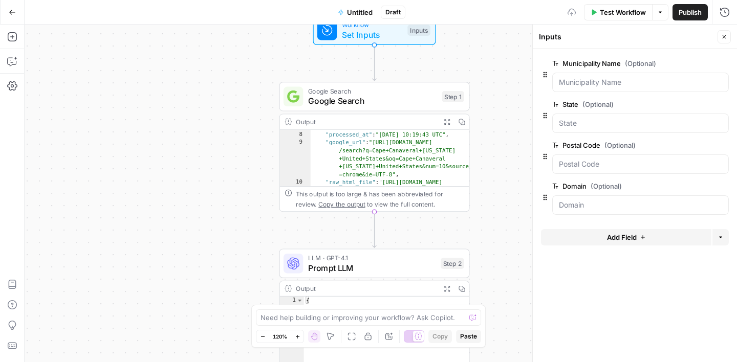
click at [399, 95] on span "Google Search" at bounding box center [372, 101] width 129 height 12
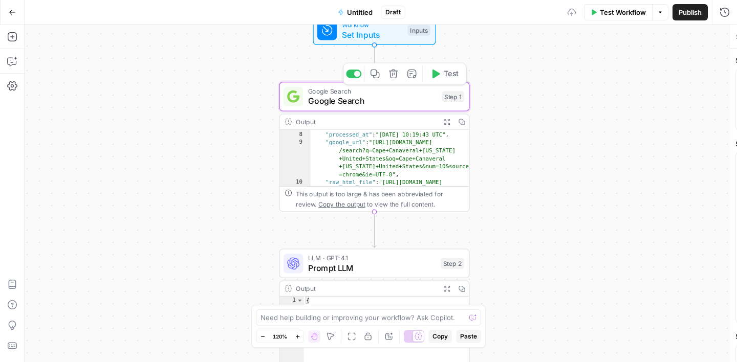
type textarea "Google Search"
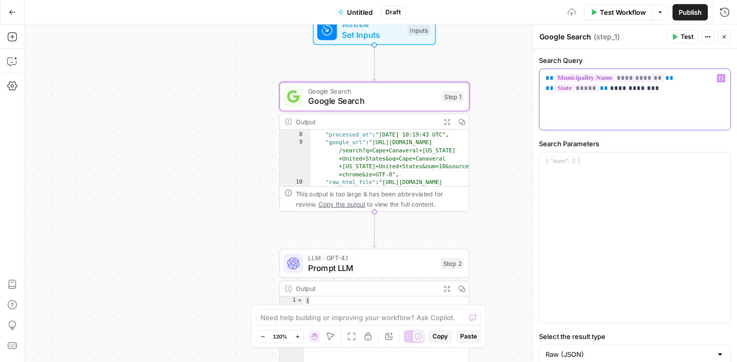
click at [655, 91] on p "**********" at bounding box center [635, 83] width 179 height 20
click at [725, 78] on div "**********" at bounding box center [634, 99] width 191 height 61
click at [719, 78] on icon "button" at bounding box center [721, 78] width 5 height 5
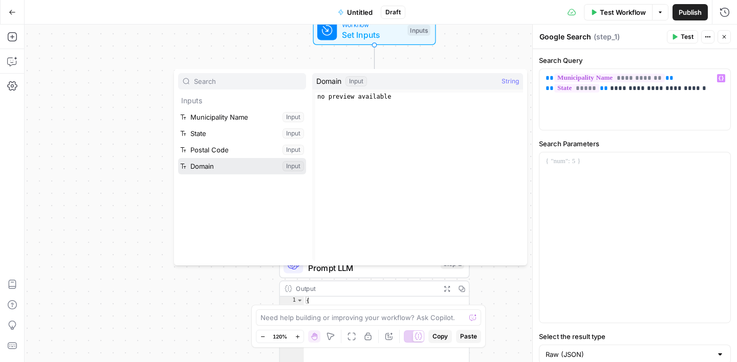
click at [201, 169] on button "Select variable Domain" at bounding box center [242, 166] width 128 height 16
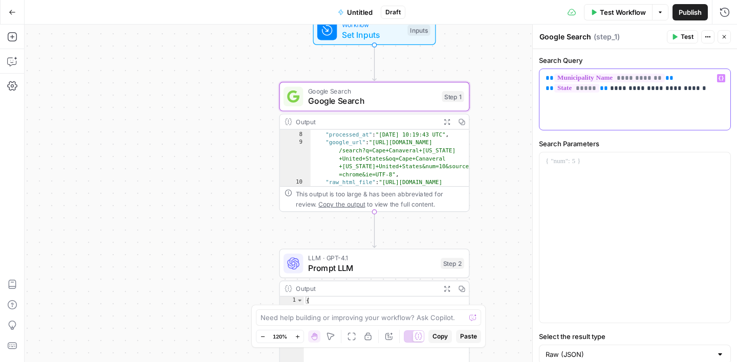
click at [700, 92] on p "**********" at bounding box center [635, 83] width 179 height 20
click at [721, 78] on icon "button" at bounding box center [721, 78] width 5 height 5
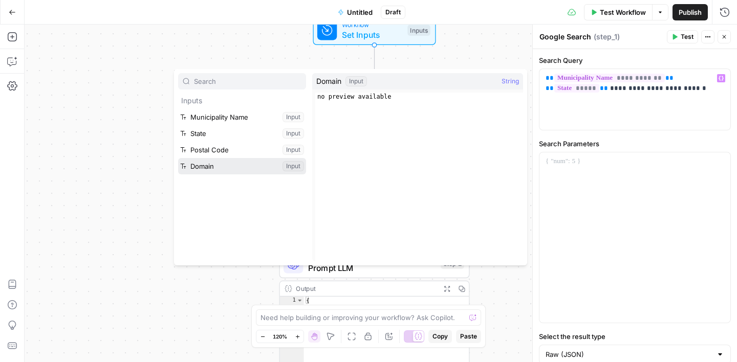
click at [243, 166] on button "Select variable Domain" at bounding box center [242, 166] width 128 height 16
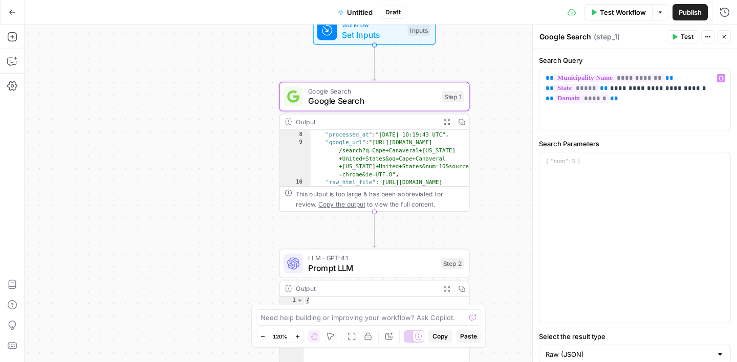
click at [377, 260] on span "LLM · GPT-4.1" at bounding box center [372, 258] width 128 height 10
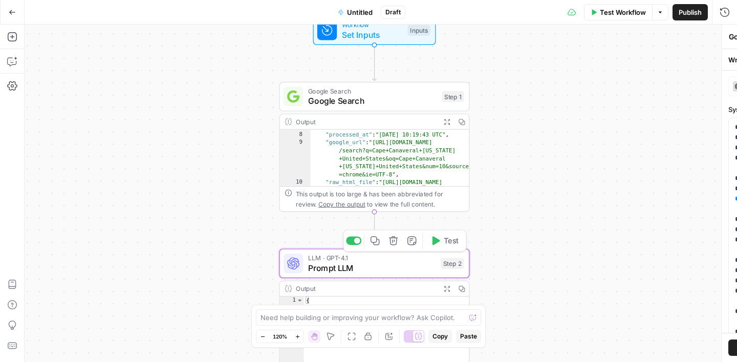
type textarea "Prompt LLM"
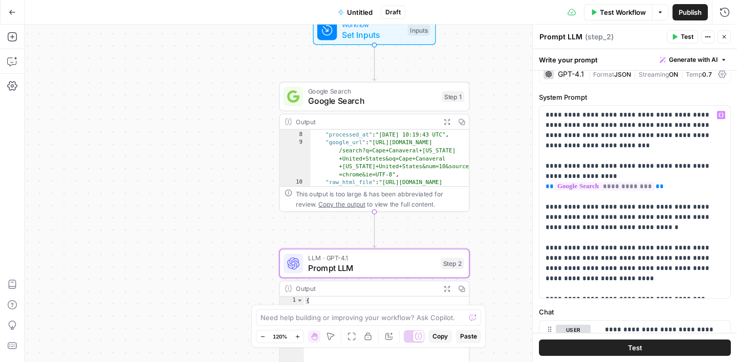
scroll to position [0, 0]
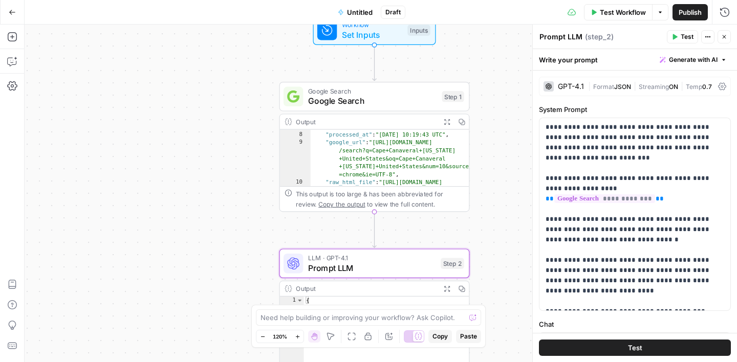
click at [617, 14] on span "Test Workflow" at bounding box center [623, 12] width 46 height 10
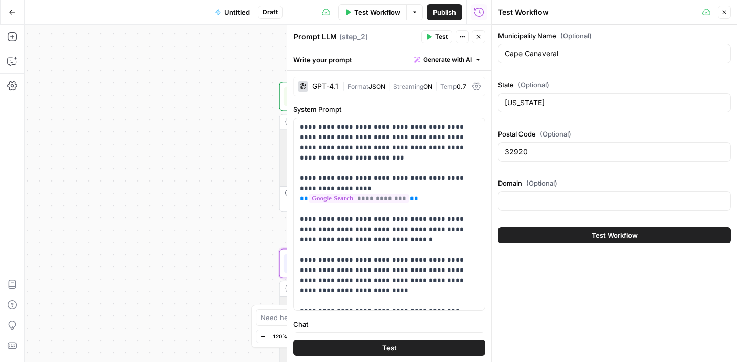
click at [521, 193] on div at bounding box center [614, 200] width 233 height 19
paste input "[DOMAIN_NAME]"
type input "[DOMAIN_NAME]"
click at [593, 236] on span "Test Workflow" at bounding box center [615, 235] width 46 height 10
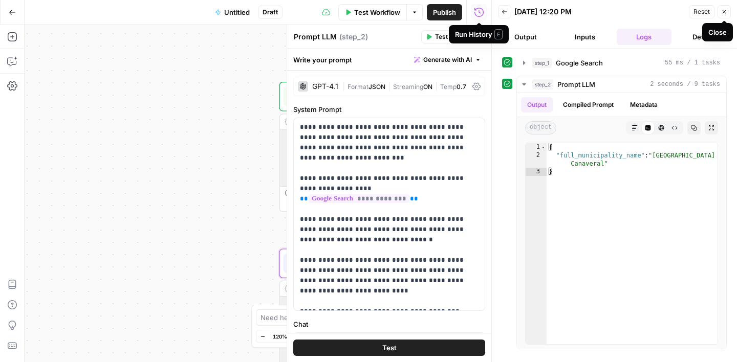
click at [722, 17] on button "Close" at bounding box center [724, 11] width 13 height 13
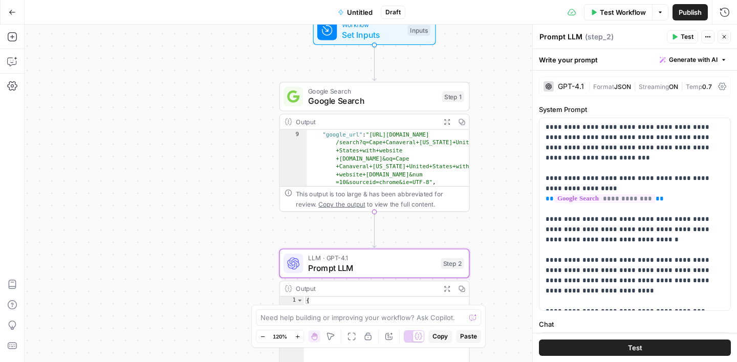
click at [724, 36] on icon "button" at bounding box center [724, 37] width 6 height 6
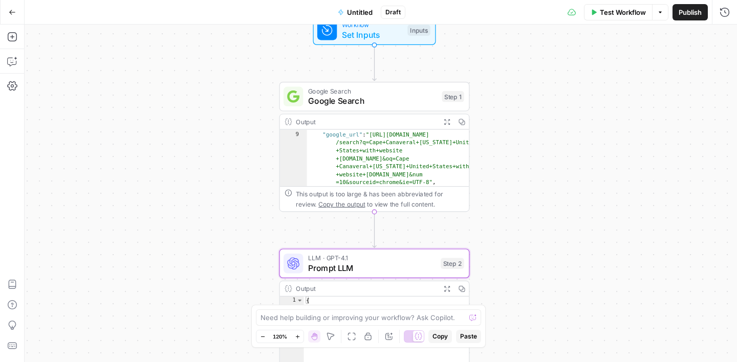
click at [690, 11] on span "Publish" at bounding box center [690, 12] width 23 height 10
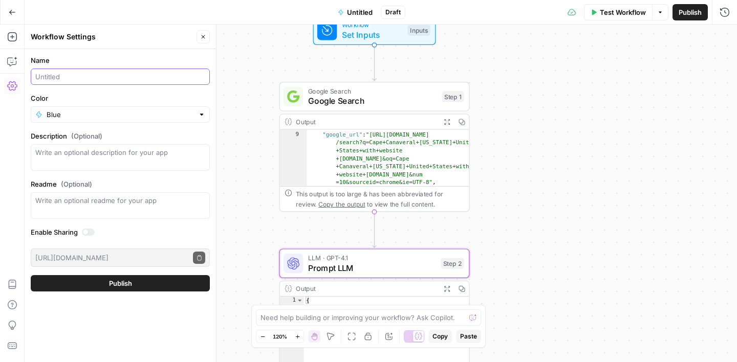
click at [84, 76] on input "Name" at bounding box center [120, 77] width 170 height 10
type input "Find Type of Municipality"
click at [122, 283] on span "Publish" at bounding box center [120, 283] width 23 height 10
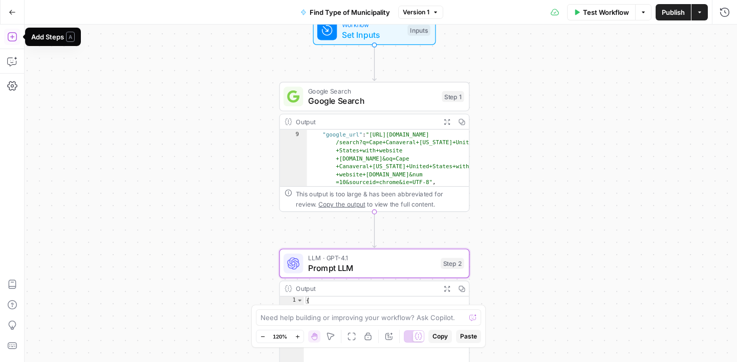
click at [14, 36] on icon "button" at bounding box center [12, 37] width 10 height 10
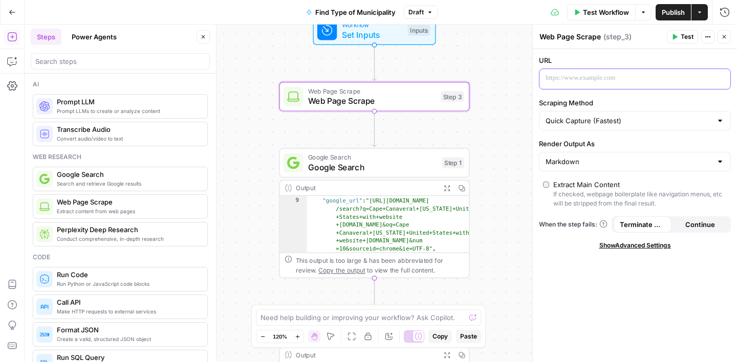
click at [579, 79] on p at bounding box center [627, 78] width 162 height 10
click at [720, 76] on icon "button" at bounding box center [721, 78] width 5 height 5
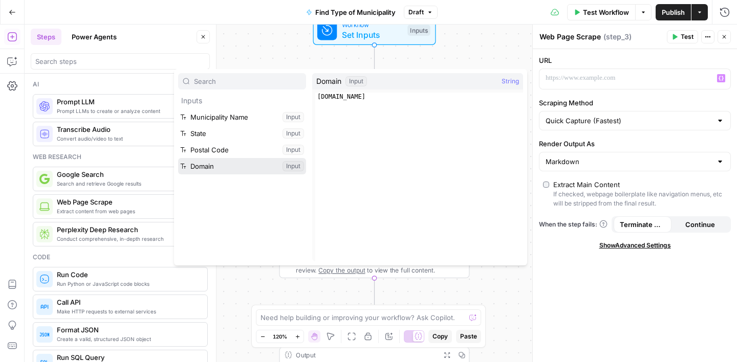
click at [219, 160] on button "Select variable Domain" at bounding box center [242, 166] width 128 height 16
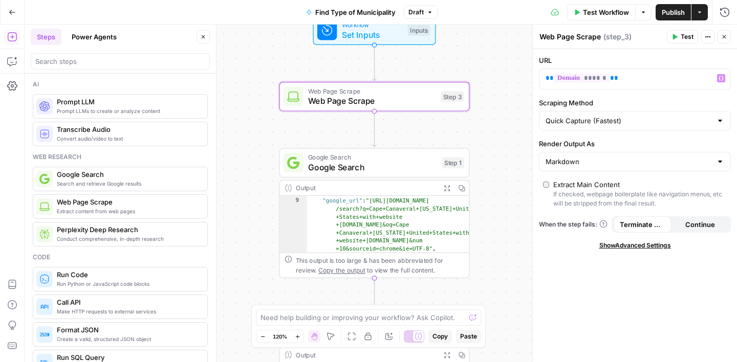
click at [501, 120] on div "Workflow Set Inputs Inputs Web Page Scrape Web Page Scrape Step 3 Google Search…" at bounding box center [381, 194] width 712 height 338
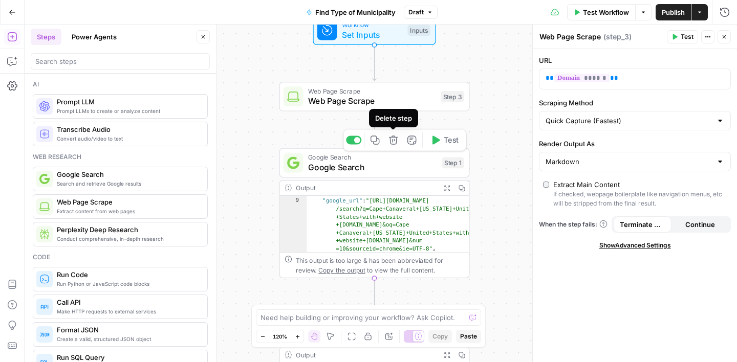
click at [393, 143] on icon "button" at bounding box center [393, 140] width 10 height 10
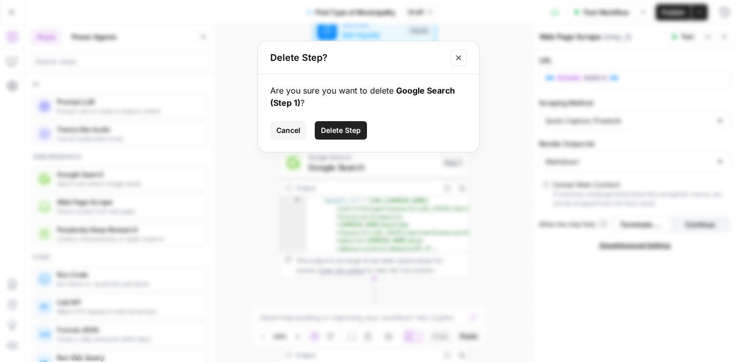
click at [347, 127] on span "Delete Step" at bounding box center [341, 130] width 40 height 10
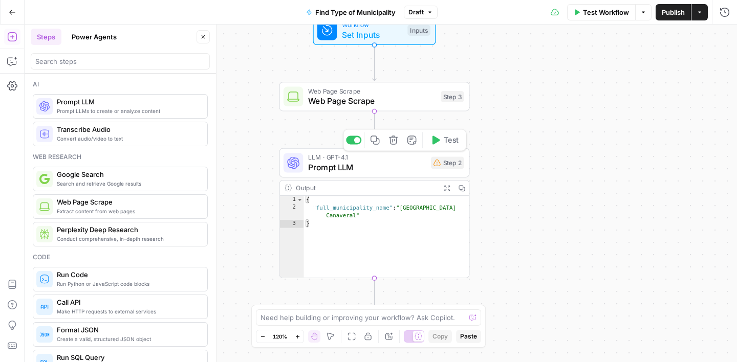
click at [382, 166] on span "Prompt LLM" at bounding box center [367, 167] width 118 height 12
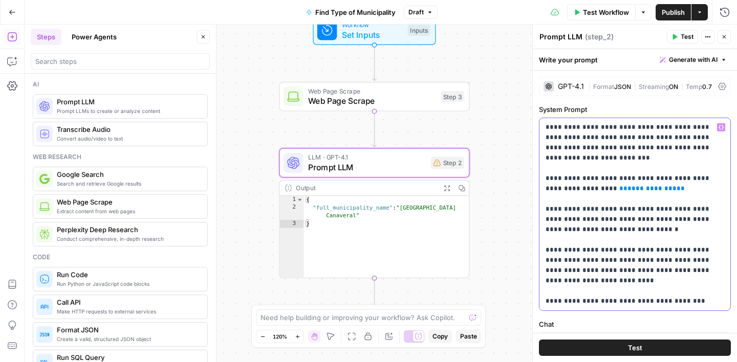
click at [649, 129] on p "**********" at bounding box center [635, 214] width 179 height 184
click at [720, 127] on icon "button" at bounding box center [721, 127] width 5 height 5
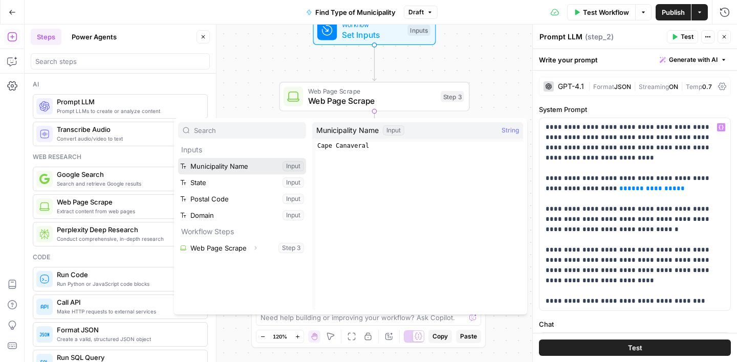
click at [233, 166] on button "Select variable Municipality Name" at bounding box center [242, 166] width 128 height 16
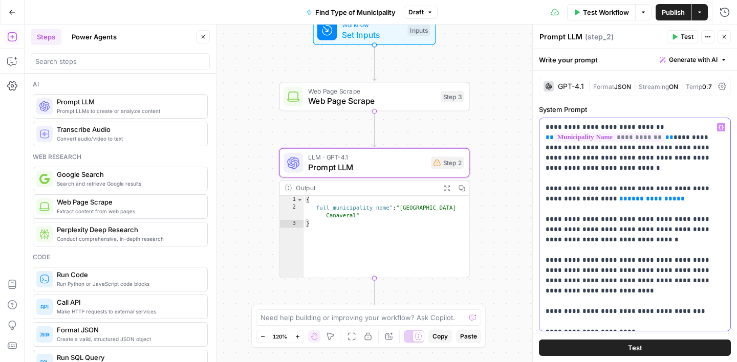
drag, startPoint x: 645, startPoint y: 199, endPoint x: 544, endPoint y: 191, distance: 102.1
click at [544, 191] on div "**********" at bounding box center [634, 224] width 191 height 213
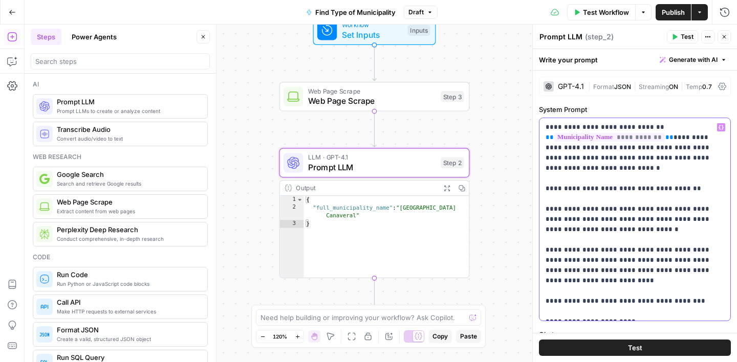
click at [642, 191] on p "**********" at bounding box center [635, 219] width 179 height 194
click at [689, 189] on p "**********" at bounding box center [635, 219] width 179 height 194
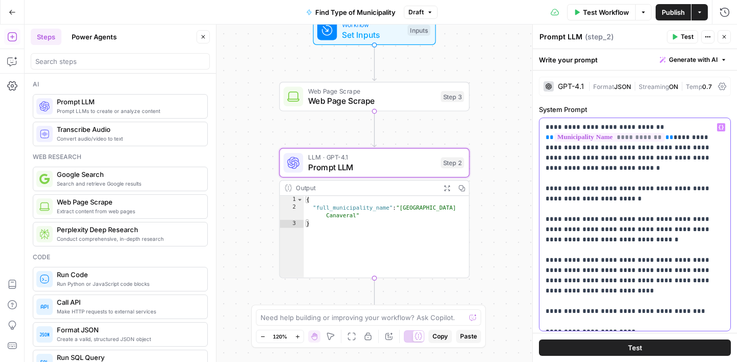
click at [719, 129] on icon "button" at bounding box center [721, 127] width 5 height 5
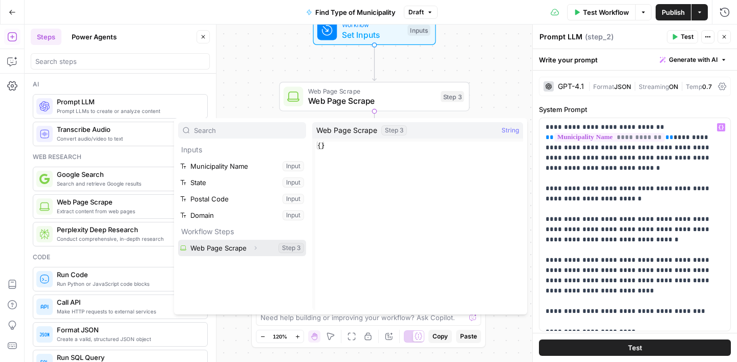
click at [220, 252] on button "Select variable Web Page Scrape" at bounding box center [242, 248] width 128 height 16
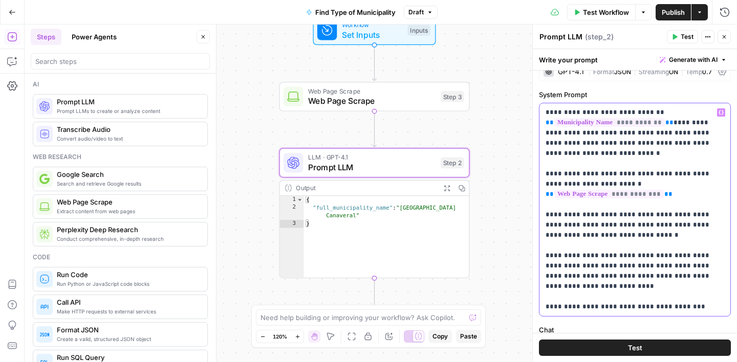
scroll to position [18, 0]
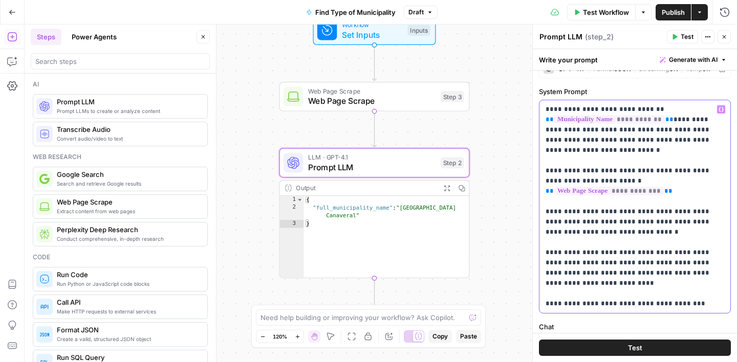
click at [610, 140] on p "**********" at bounding box center [635, 206] width 179 height 205
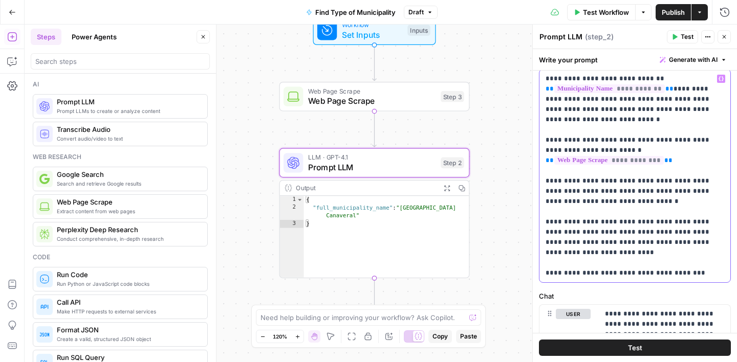
scroll to position [49, 0]
click at [722, 147] on p "**********" at bounding box center [635, 175] width 179 height 205
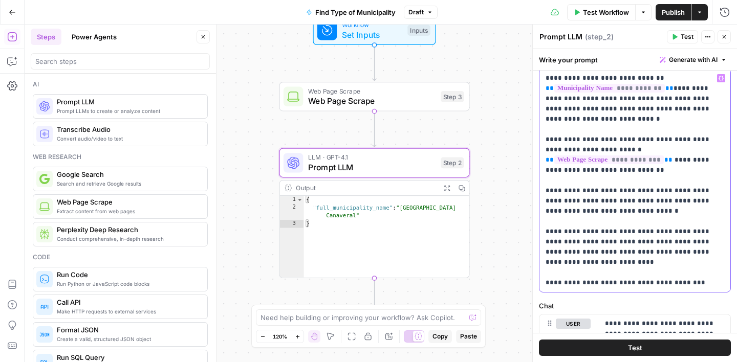
drag, startPoint x: 684, startPoint y: 99, endPoint x: 611, endPoint y: 108, distance: 74.2
click at [611, 108] on p "**********" at bounding box center [635, 180] width 179 height 215
copy p "**********"
click at [682, 161] on p "**********" at bounding box center [635, 180] width 179 height 215
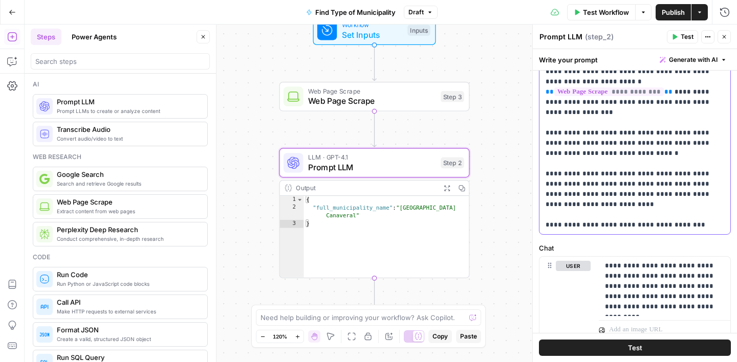
scroll to position [118, 0]
click at [591, 13] on span "Test Workflow" at bounding box center [606, 12] width 46 height 10
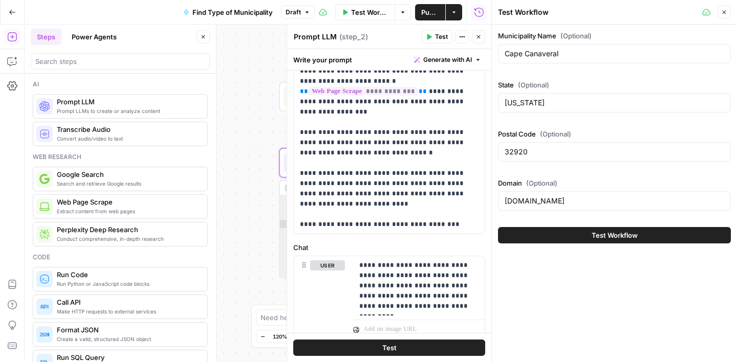
click at [594, 233] on span "Test Workflow" at bounding box center [615, 235] width 46 height 10
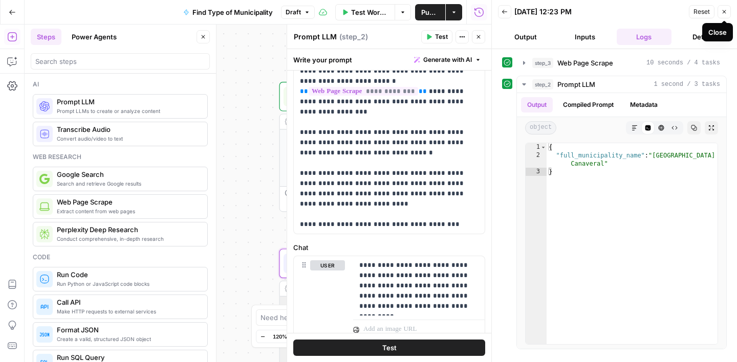
click at [722, 11] on icon "button" at bounding box center [724, 12] width 6 height 6
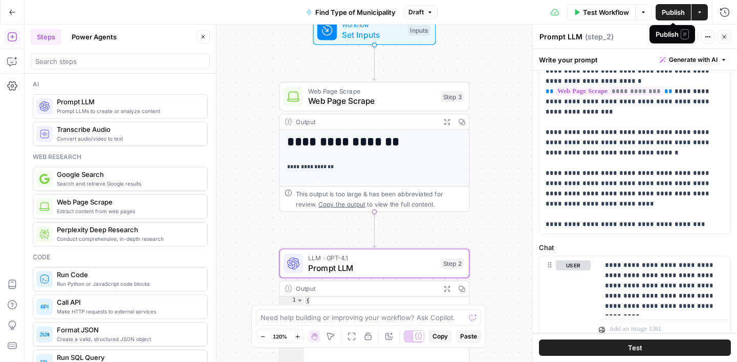
click at [675, 15] on span "Publish" at bounding box center [673, 12] width 23 height 10
click at [311, 10] on span "Find Type of Municipality" at bounding box center [349, 12] width 80 height 10
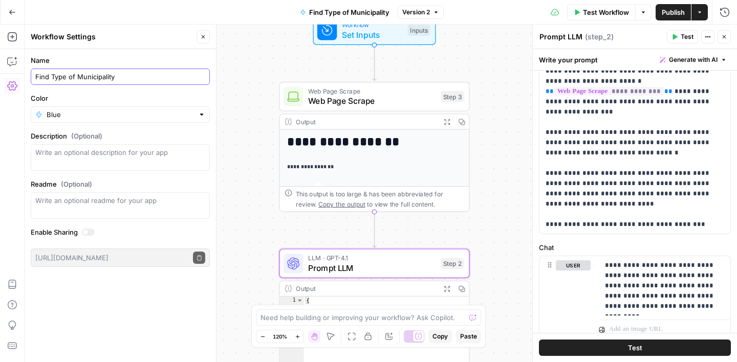
click at [35, 78] on input "Find Type of Municipality" at bounding box center [120, 77] width 170 height 10
type input "V1 Find Type of Municipality"
click at [94, 61] on label "Name" at bounding box center [120, 60] width 179 height 10
click at [94, 72] on input "V1 Find Type of Municipality" at bounding box center [120, 77] width 170 height 10
click at [205, 35] on icon "button" at bounding box center [203, 37] width 6 height 6
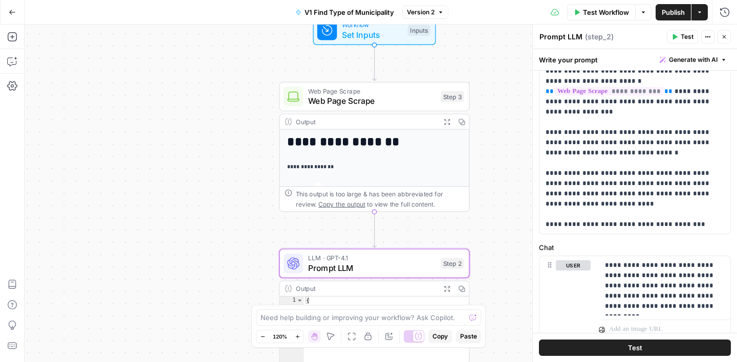
click at [215, 103] on div "**********" at bounding box center [381, 194] width 712 height 338
click at [15, 9] on icon "button" at bounding box center [12, 12] width 7 height 7
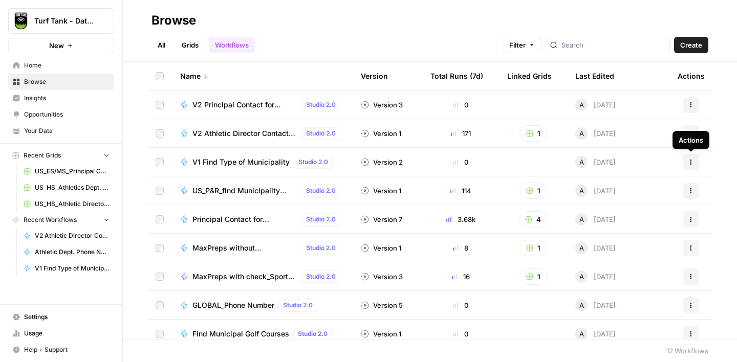
click at [689, 160] on icon "button" at bounding box center [691, 162] width 6 height 6
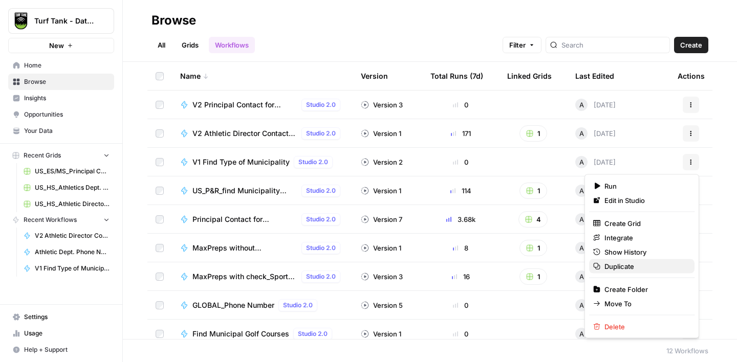
click at [619, 262] on span "Duplicate" at bounding box center [645, 267] width 82 height 10
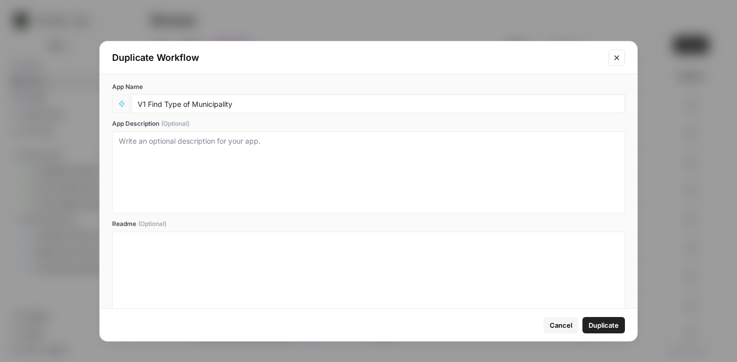
click at [146, 102] on input "V1 Find Type of Municipality" at bounding box center [378, 103] width 481 height 9
type input "V2 Find Type of Municipality"
click at [604, 324] on span "Duplicate" at bounding box center [604, 325] width 30 height 10
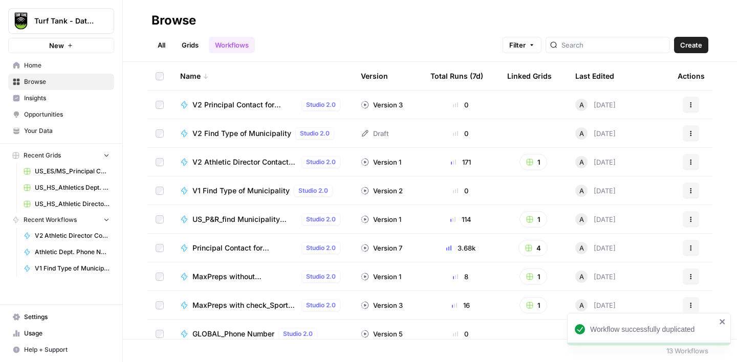
click at [244, 129] on span "V2 Find Type of Municipality" at bounding box center [241, 133] width 99 height 10
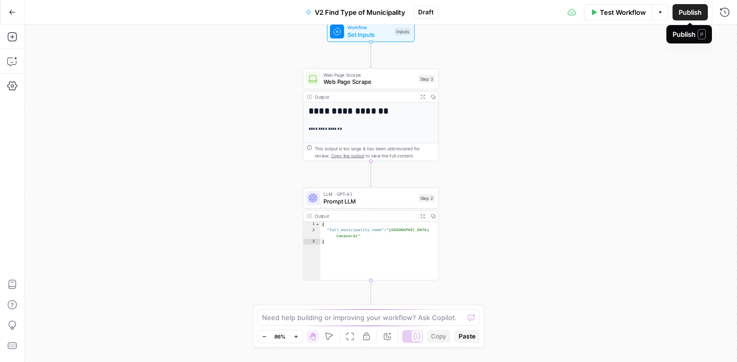
click at [688, 9] on span "Publish" at bounding box center [690, 12] width 23 height 10
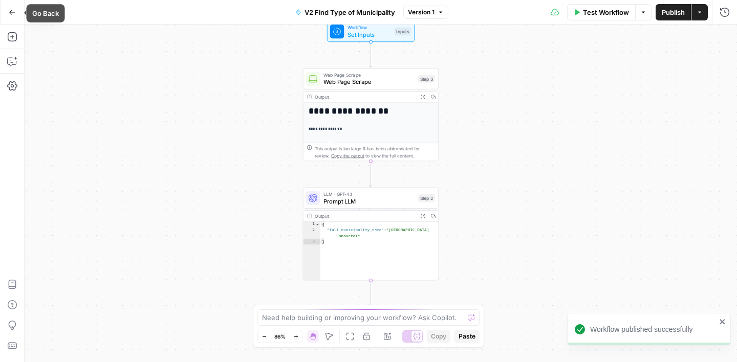
click at [15, 12] on icon "button" at bounding box center [12, 12] width 7 height 7
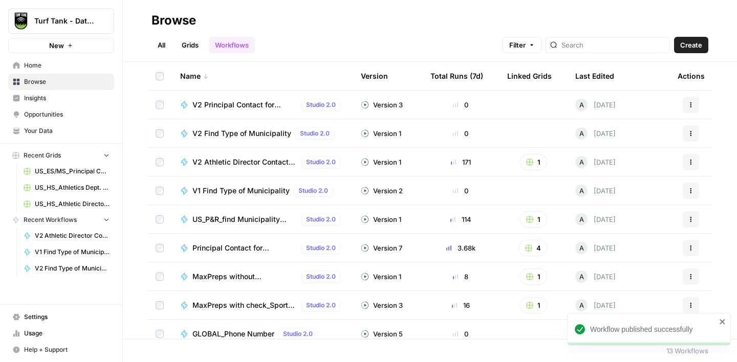
click at [234, 189] on span "V1 Find Type of Municipality" at bounding box center [240, 191] width 97 height 10
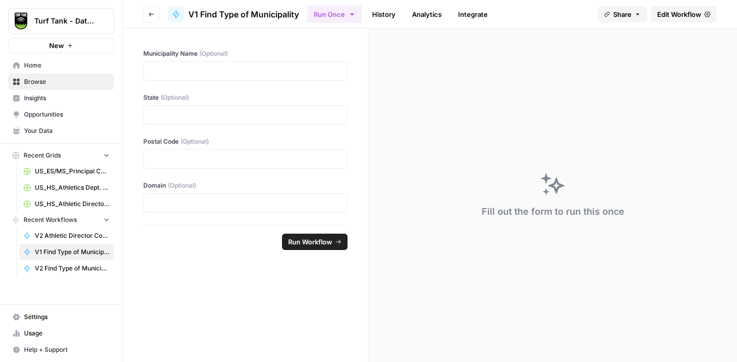
click at [675, 10] on span "Edit Workflow" at bounding box center [679, 14] width 44 height 10
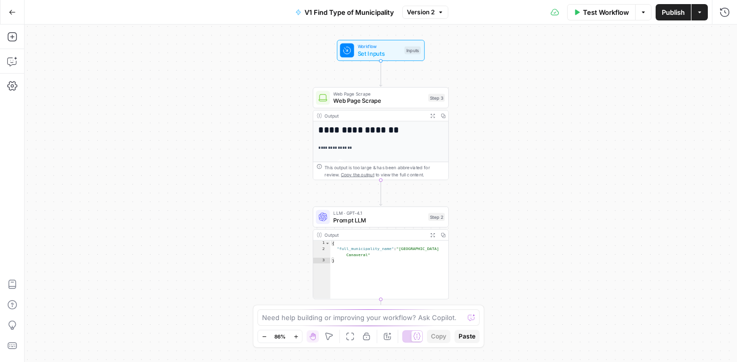
click at [424, 16] on span "Version 2" at bounding box center [421, 12] width 28 height 9
click at [436, 64] on span "Version 1" at bounding box center [486, 60] width 151 height 10
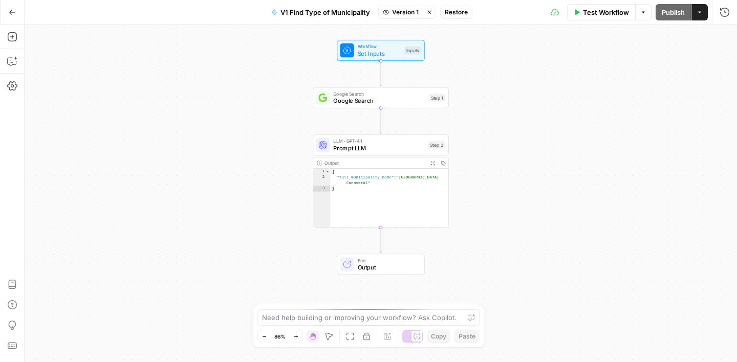
click at [463, 14] on span "Restore" at bounding box center [456, 12] width 23 height 9
click at [7, 9] on button "Go Back" at bounding box center [12, 12] width 18 height 18
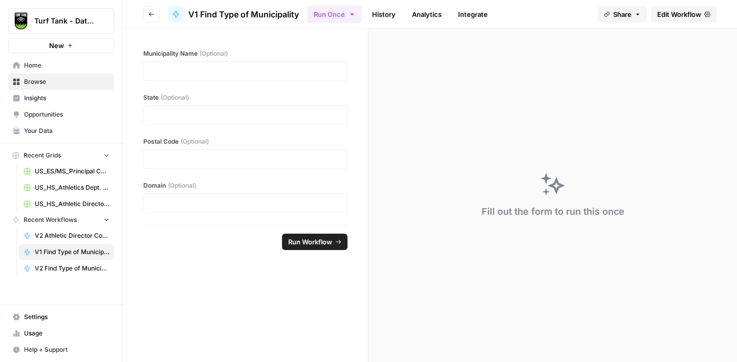
click at [40, 63] on span "Home" at bounding box center [66, 65] width 85 height 9
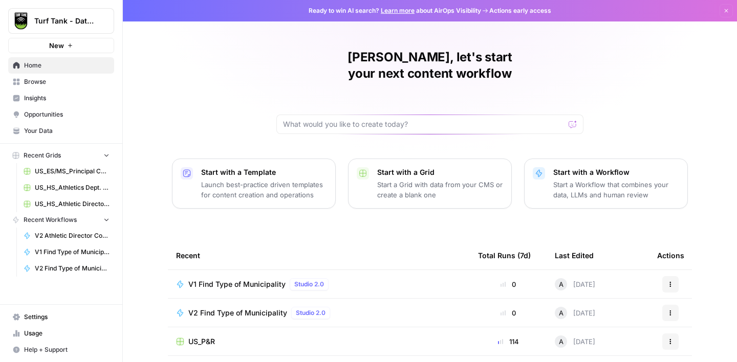
click at [413, 167] on p "Start with a Grid" at bounding box center [440, 172] width 126 height 10
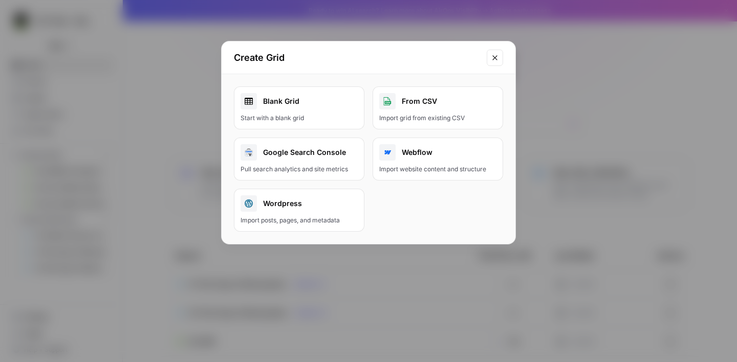
click at [495, 56] on icon "Close modal" at bounding box center [495, 58] width 8 height 8
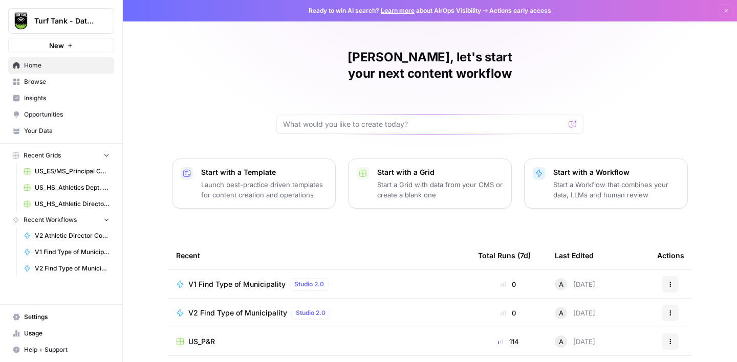
click at [212, 337] on span "US_P&R" at bounding box center [201, 342] width 27 height 10
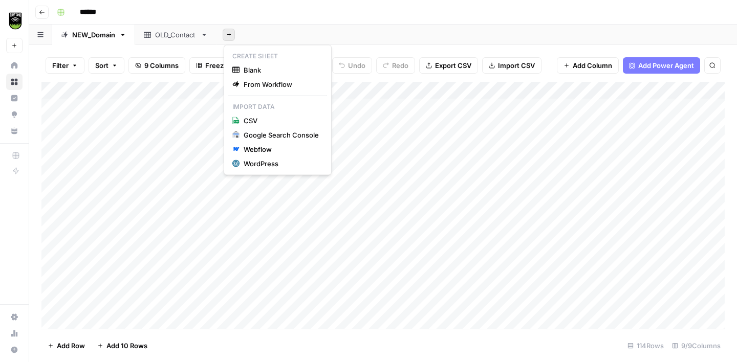
click at [229, 36] on icon "button" at bounding box center [229, 35] width 6 height 6
click at [250, 69] on span "Blank" at bounding box center [281, 70] width 75 height 10
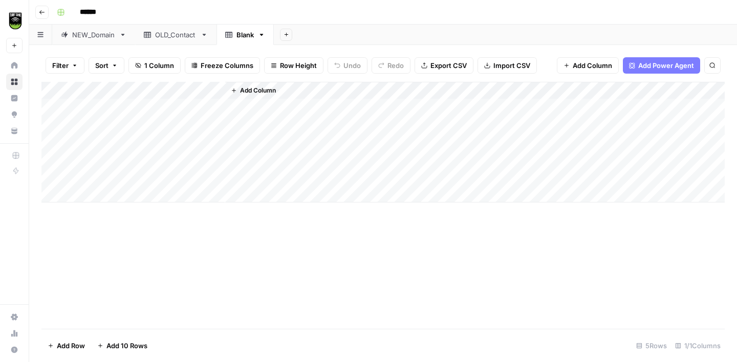
click at [242, 36] on div "Blank" at bounding box center [244, 35] width 17 height 10
click at [242, 36] on input "*****" at bounding box center [245, 34] width 19 height 13
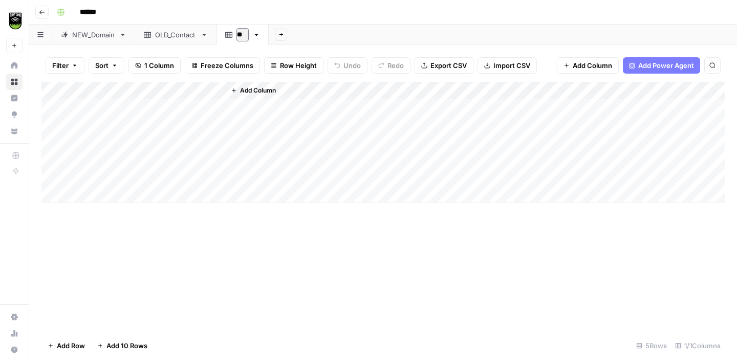
type input "*"
type input "**********"
click at [300, 34] on icon "button" at bounding box center [299, 35] width 4 height 2
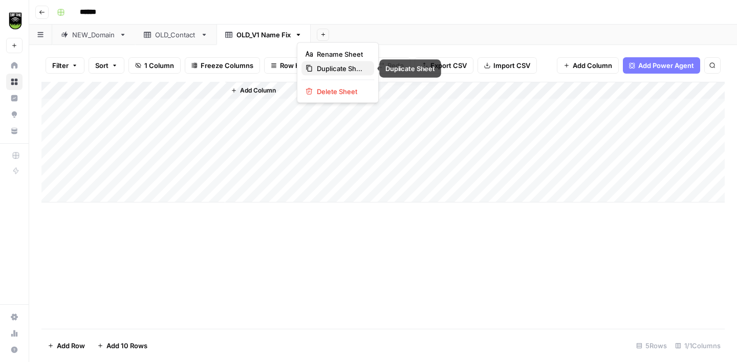
click at [328, 66] on span "Duplicate Sheet" at bounding box center [341, 68] width 49 height 10
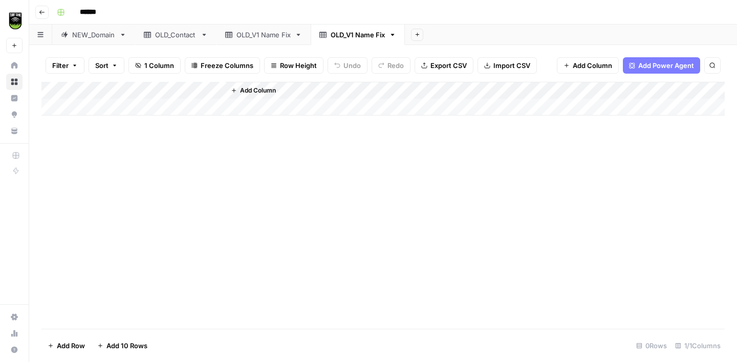
click at [358, 34] on div "OLD_V1 Name Fix" at bounding box center [358, 35] width 54 height 10
click at [357, 36] on input "**********" at bounding box center [359, 34] width 56 height 13
type input "**********"
click at [448, 32] on div "Add Sheet" at bounding box center [572, 35] width 329 height 20
click at [266, 38] on div "OLD_V1 Name Fix" at bounding box center [263, 35] width 54 height 10
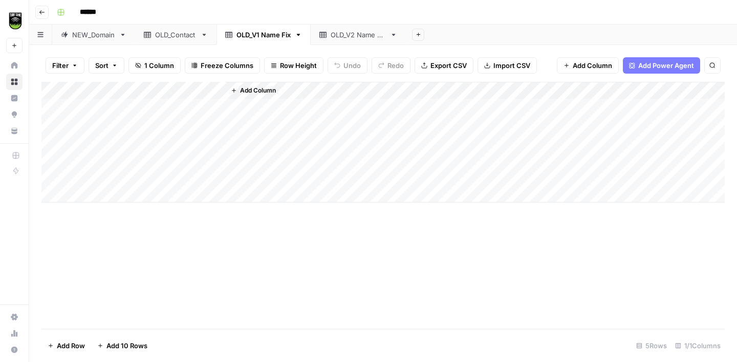
click at [216, 90] on div "Add Column" at bounding box center [382, 142] width 683 height 121
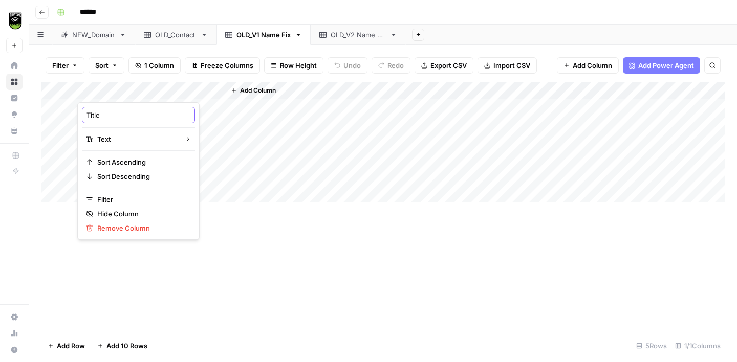
click at [137, 116] on input "Title" at bounding box center [138, 115] width 104 height 10
type input "Municipality Name"
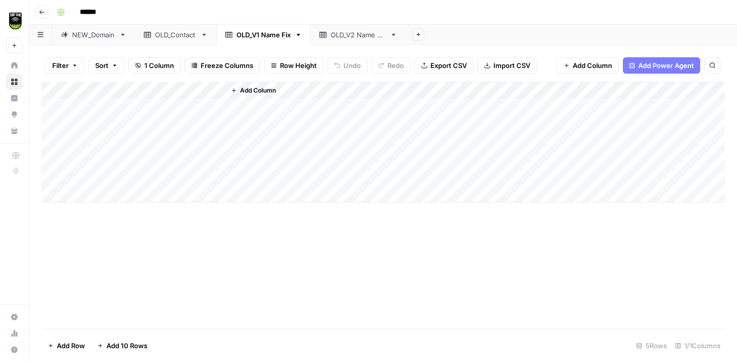
click at [249, 92] on span "Add Column" at bounding box center [258, 90] width 36 height 9
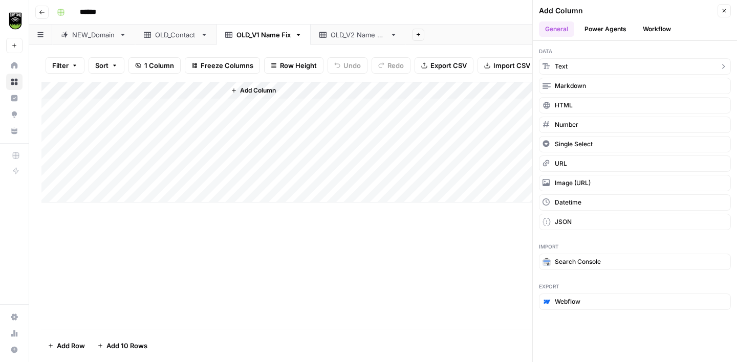
click at [563, 62] on span "Text" at bounding box center [561, 66] width 13 height 9
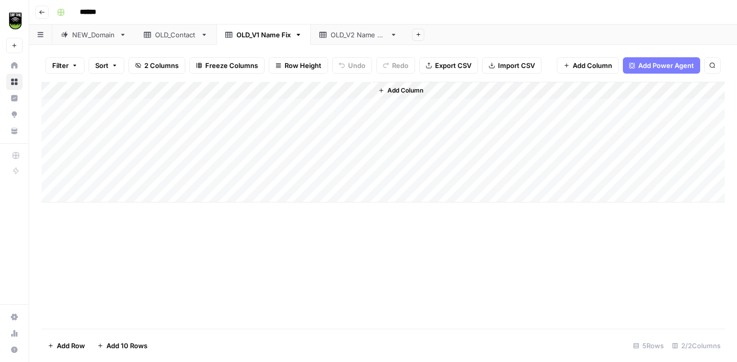
click at [273, 90] on div "Add Column" at bounding box center [382, 142] width 683 height 121
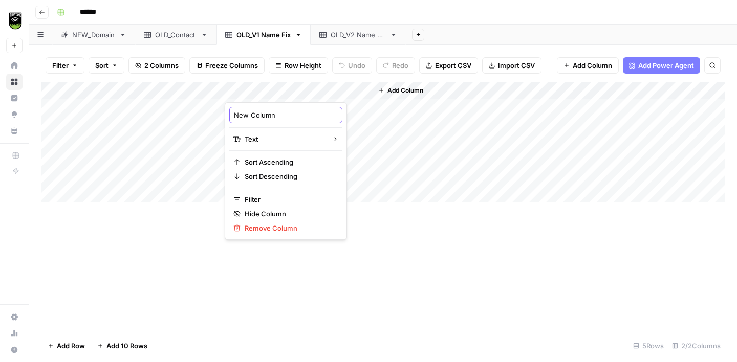
click at [271, 113] on input "New Column" at bounding box center [286, 115] width 104 height 10
type input "State"
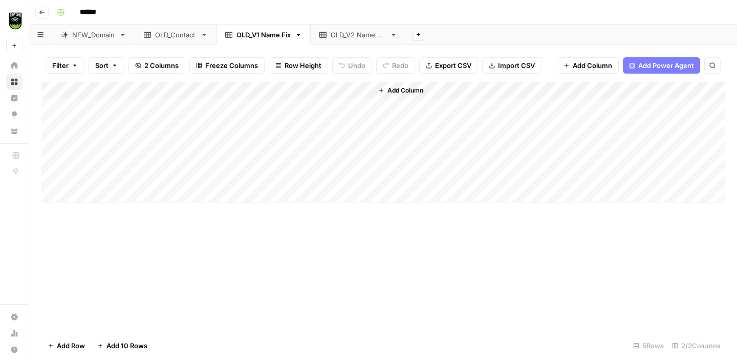
click at [382, 88] on icon "button" at bounding box center [381, 91] width 6 height 6
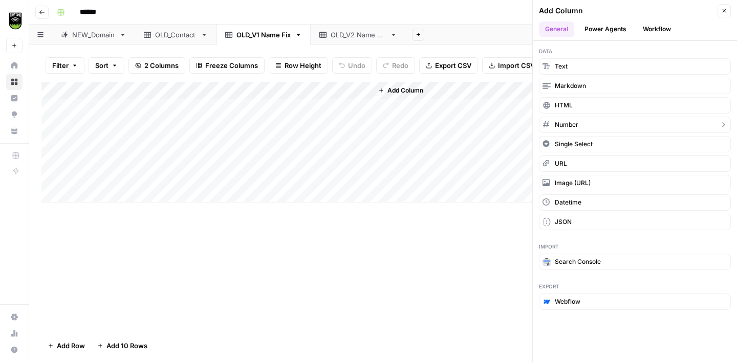
click at [577, 125] on span "Number" at bounding box center [567, 124] width 24 height 9
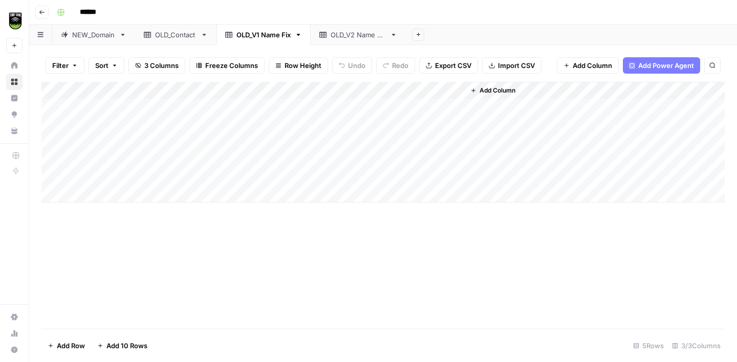
click at [430, 93] on div "Add Column" at bounding box center [382, 142] width 683 height 121
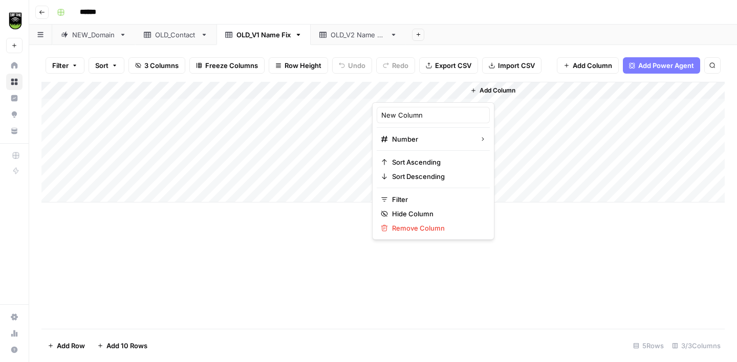
click at [412, 120] on div "New Column" at bounding box center [433, 115] width 113 height 16
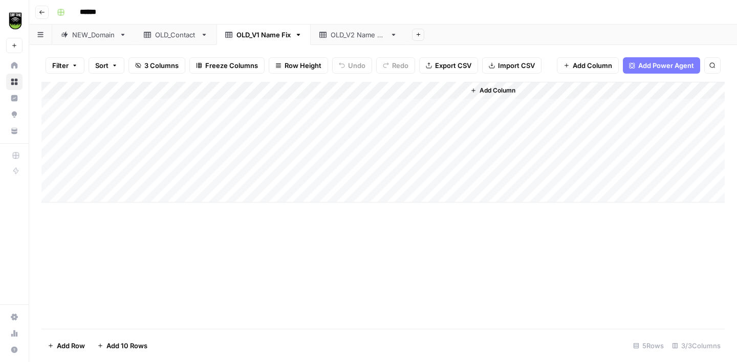
click at [412, 120] on div "Add Column" at bounding box center [382, 142] width 683 height 121
click at [414, 88] on div "Add Column" at bounding box center [382, 142] width 683 height 121
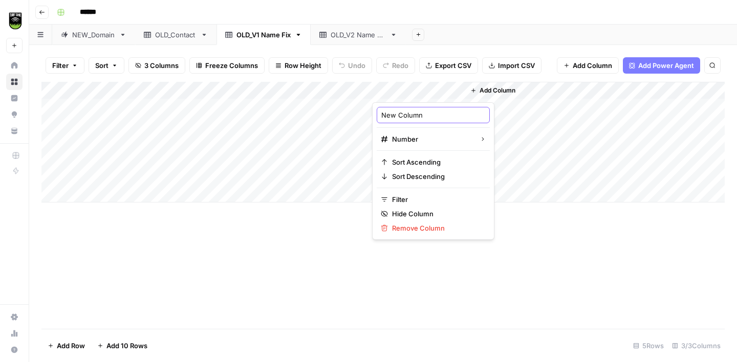
click at [405, 111] on input "New Column" at bounding box center [433, 115] width 104 height 10
type input "Record ID"
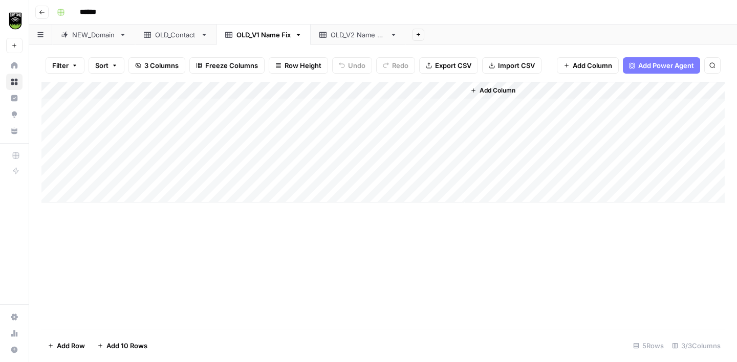
drag, startPoint x: 389, startPoint y: 91, endPoint x: 197, endPoint y: 84, distance: 192.1
click at [197, 84] on div "Add Column" at bounding box center [382, 142] width 683 height 121
drag, startPoint x: 170, startPoint y: 86, endPoint x: 111, endPoint y: 87, distance: 59.4
click at [111, 87] on div "Add Column" at bounding box center [382, 142] width 683 height 121
click at [397, 36] on icon at bounding box center [393, 34] width 7 height 7
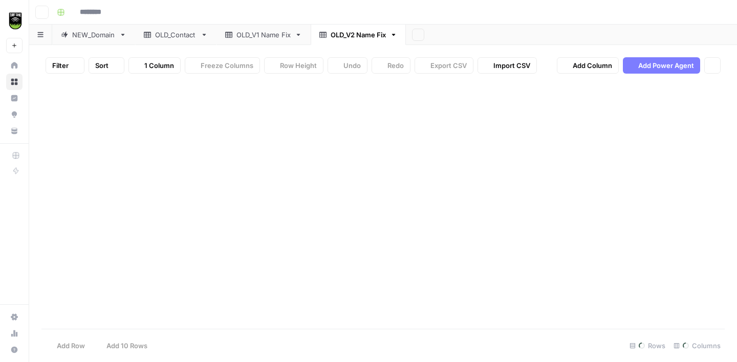
type input "******"
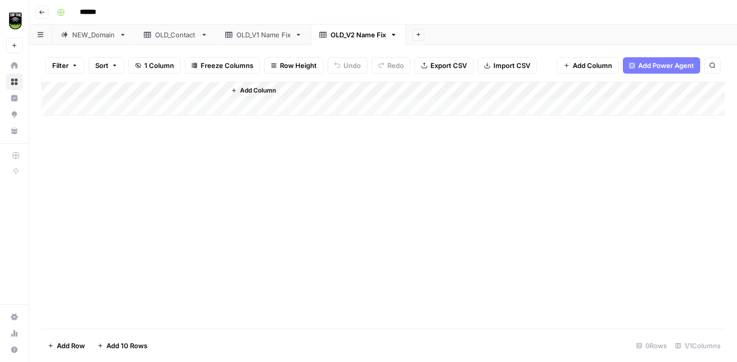
click at [396, 34] on icon "button" at bounding box center [394, 35] width 4 height 2
click at [414, 91] on span "Delete Sheet" at bounding box center [438, 91] width 49 height 10
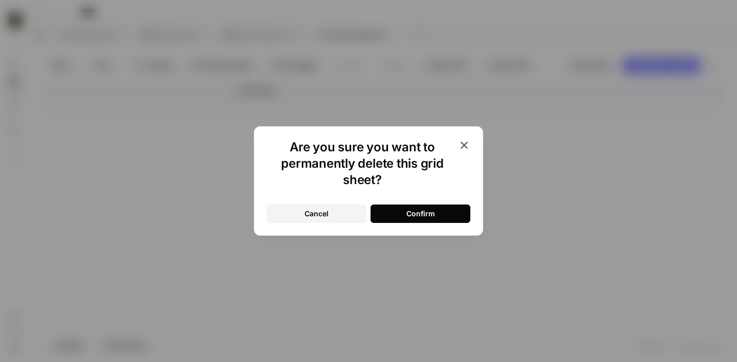
click at [408, 212] on div "Confirm" at bounding box center [420, 214] width 29 height 10
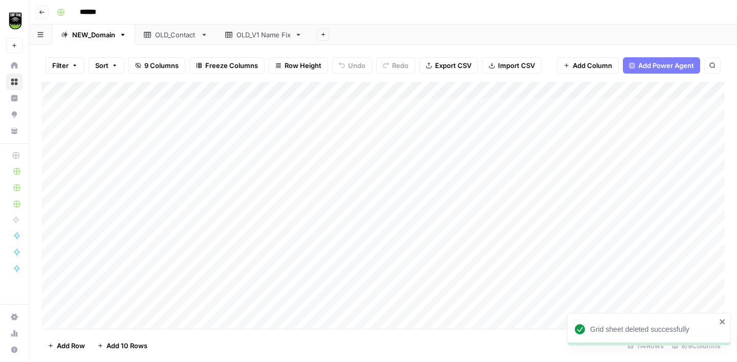
click at [257, 36] on div "OLD_V1 Name Fix" at bounding box center [263, 35] width 54 height 10
drag, startPoint x: 275, startPoint y: 91, endPoint x: 201, endPoint y: 86, distance: 74.4
click at [201, 86] on div "Add Column" at bounding box center [382, 142] width 683 height 121
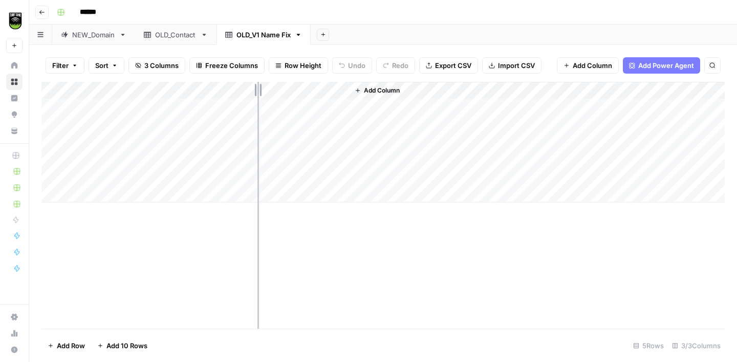
drag, startPoint x: 347, startPoint y: 89, endPoint x: 253, endPoint y: 88, distance: 94.2
click at [253, 88] on div "Add Column" at bounding box center [382, 142] width 683 height 121
click at [269, 93] on span "Add Column" at bounding box center [286, 90] width 36 height 9
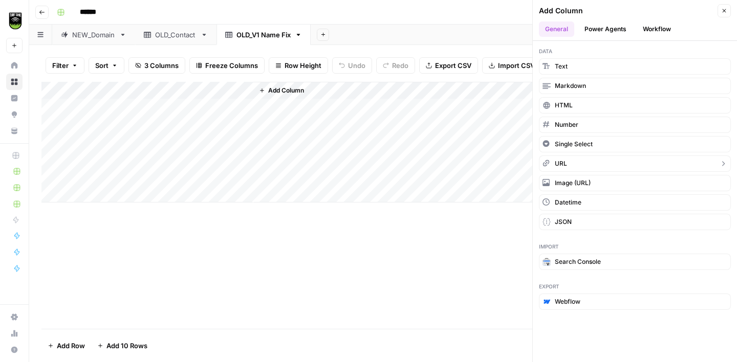
click at [572, 164] on button "URL" at bounding box center [635, 164] width 192 height 16
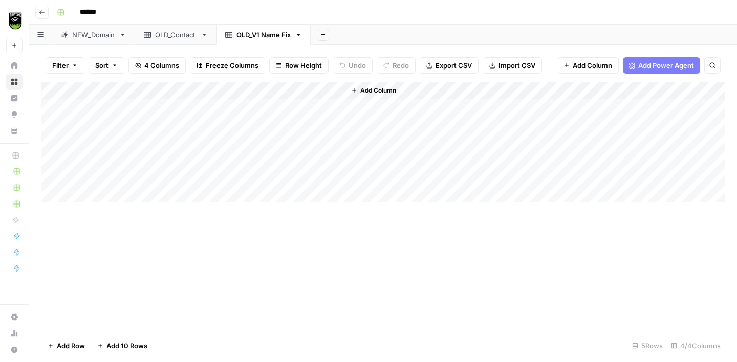
click at [368, 90] on span "Add Column" at bounding box center [378, 90] width 36 height 9
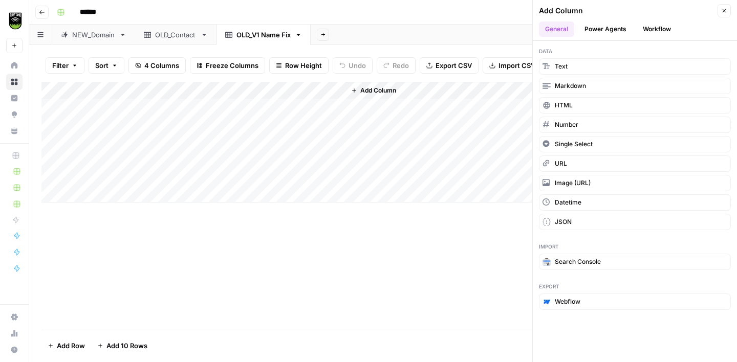
click at [307, 90] on div "Add Column" at bounding box center [382, 142] width 683 height 121
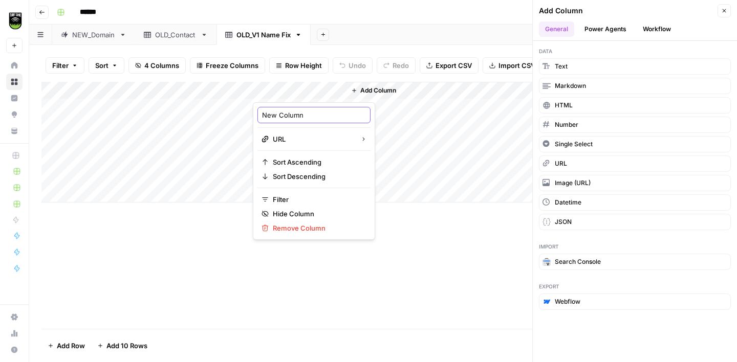
click at [282, 112] on input "New Column" at bounding box center [314, 115] width 104 height 10
type input "Domain"
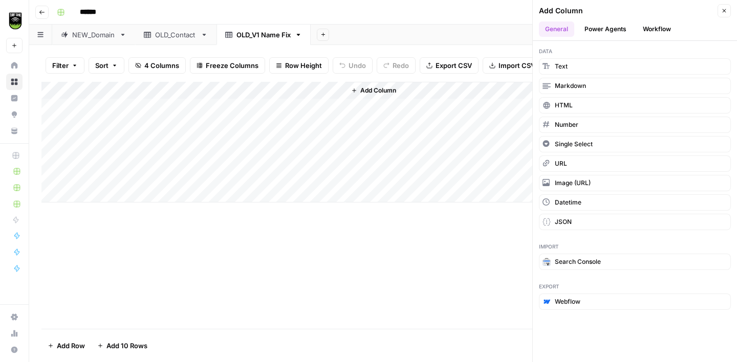
click at [724, 8] on icon "button" at bounding box center [724, 11] width 6 height 6
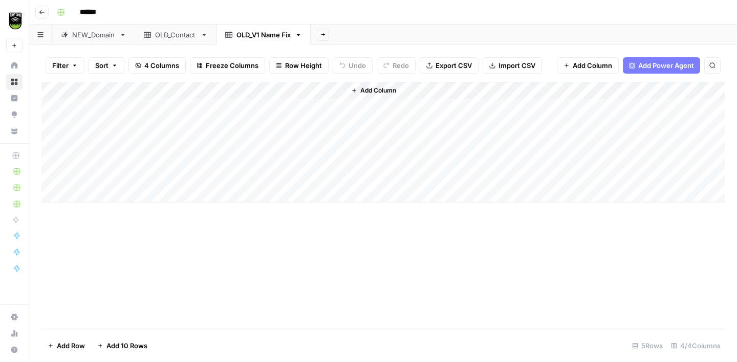
click at [57, 108] on div "Add Column" at bounding box center [382, 142] width 683 height 121
click at [57, 124] on div "Add Column" at bounding box center [382, 142] width 683 height 121
click at [55, 138] on div "Add Column" at bounding box center [382, 142] width 683 height 121
click at [55, 158] on div "Add Column" at bounding box center [382, 142] width 683 height 121
click at [55, 177] on div "Add Column" at bounding box center [382, 142] width 683 height 121
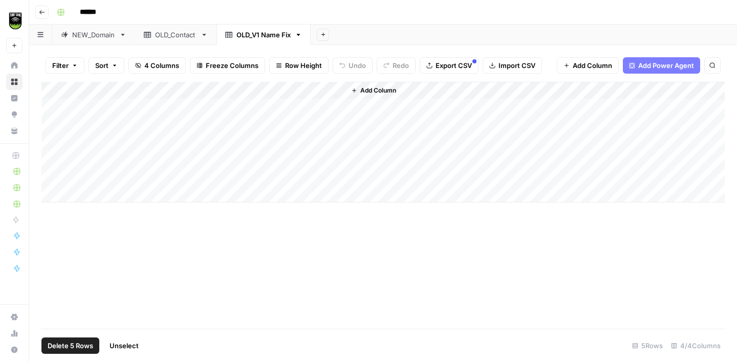
click at [67, 343] on span "Delete 5 Rows" at bounding box center [71, 346] width 46 height 10
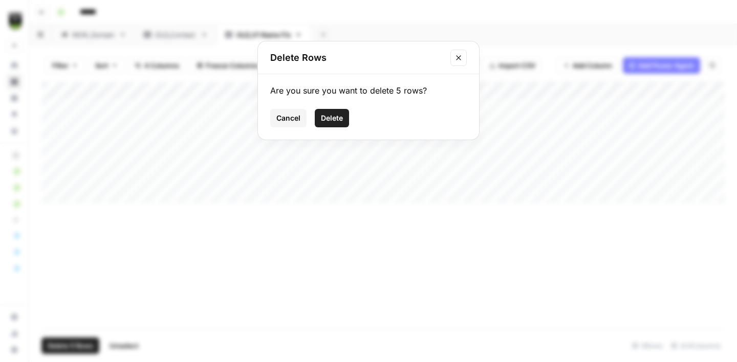
click at [325, 123] on span "Delete" at bounding box center [332, 118] width 22 height 10
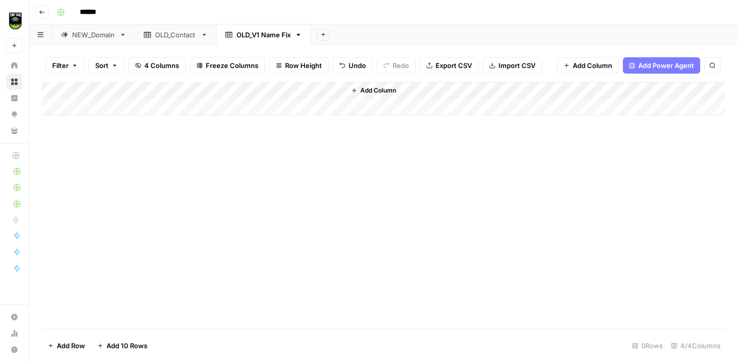
click at [300, 34] on icon "button" at bounding box center [299, 35] width 4 height 2
click at [324, 68] on span "Duplicate Sheet" at bounding box center [341, 68] width 49 height 10
click at [354, 35] on div "OLD_V1 Name Fix" at bounding box center [358, 35] width 54 height 10
click at [357, 36] on input "**********" at bounding box center [359, 34] width 56 height 13
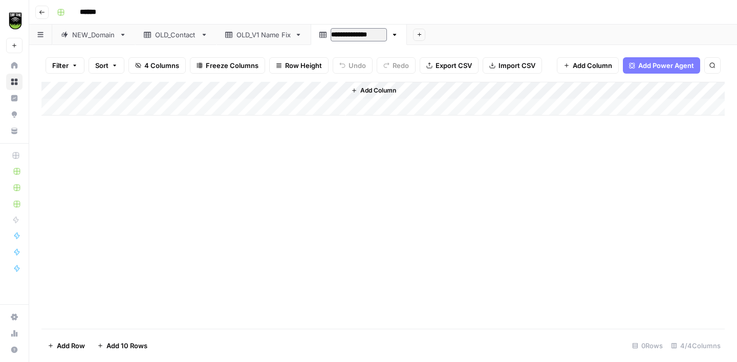
type input "**********"
click at [387, 91] on span "Add Column" at bounding box center [378, 90] width 36 height 9
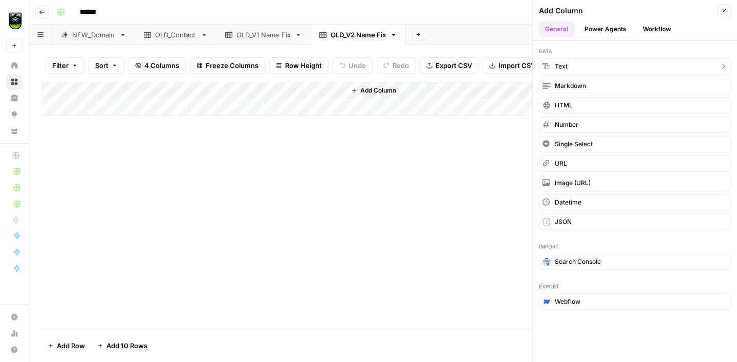
click at [624, 69] on button "Text" at bounding box center [635, 66] width 192 height 16
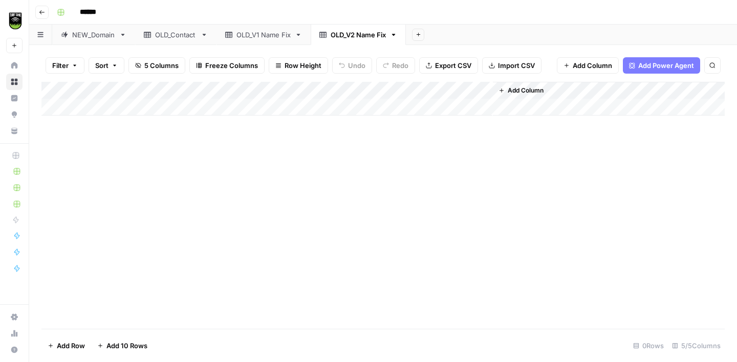
click at [420, 82] on div "Add Column" at bounding box center [382, 99] width 683 height 34
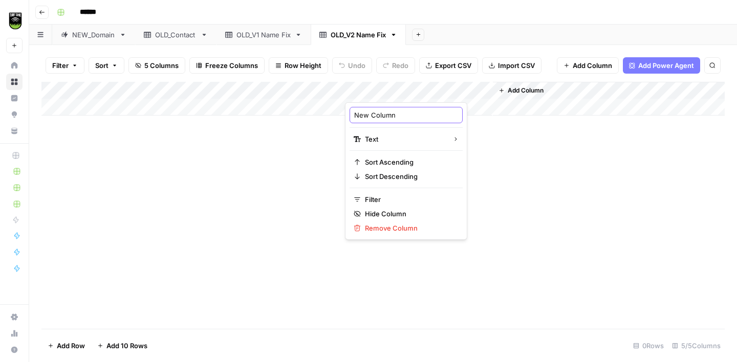
click at [387, 114] on input "New Column" at bounding box center [406, 115] width 104 height 10
type input "Company Name"
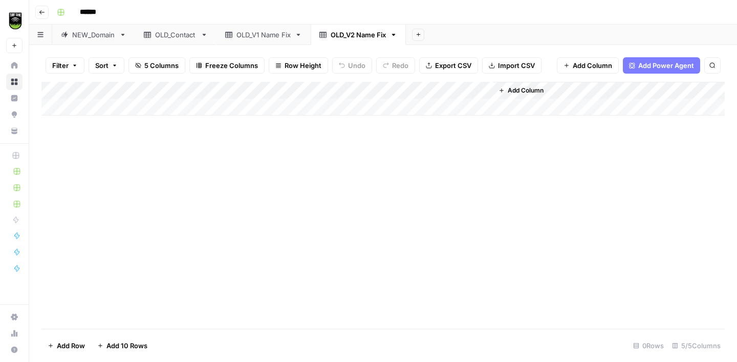
drag, startPoint x: 377, startPoint y: 89, endPoint x: 174, endPoint y: 89, distance: 203.2
click at [174, 89] on div "Add Column" at bounding box center [382, 99] width 683 height 34
drag, startPoint x: 275, startPoint y: 88, endPoint x: 208, endPoint y: 89, distance: 67.0
click at [208, 89] on div "Add Column" at bounding box center [382, 99] width 683 height 34
click at [260, 36] on div "OLD_V1 Name Fix" at bounding box center [263, 35] width 54 height 10
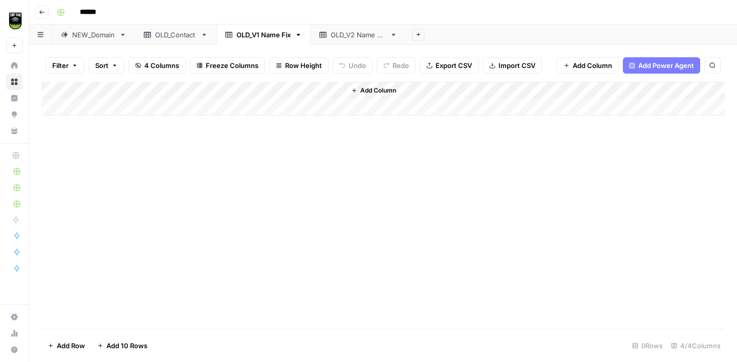
click at [386, 91] on span "Add Column" at bounding box center [378, 90] width 36 height 9
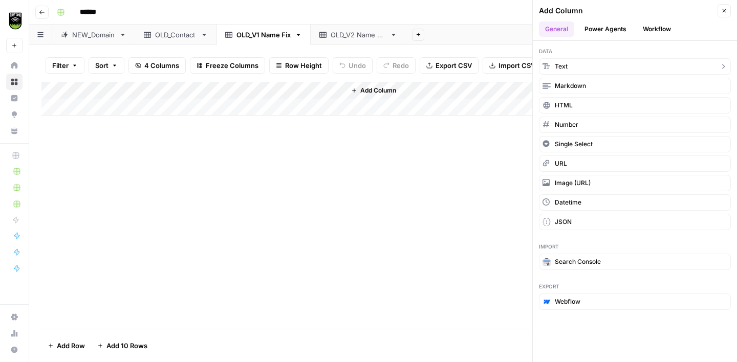
click at [595, 64] on button "Text" at bounding box center [635, 66] width 192 height 16
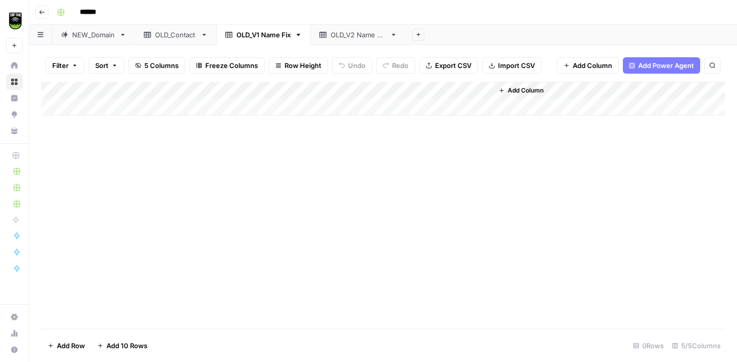
click at [403, 90] on div "Add Column" at bounding box center [382, 99] width 683 height 34
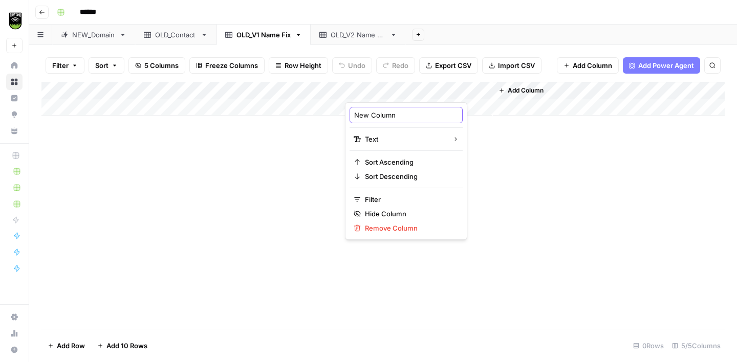
click at [389, 119] on input "New Column" at bounding box center [406, 115] width 104 height 10
type input "Company Name"
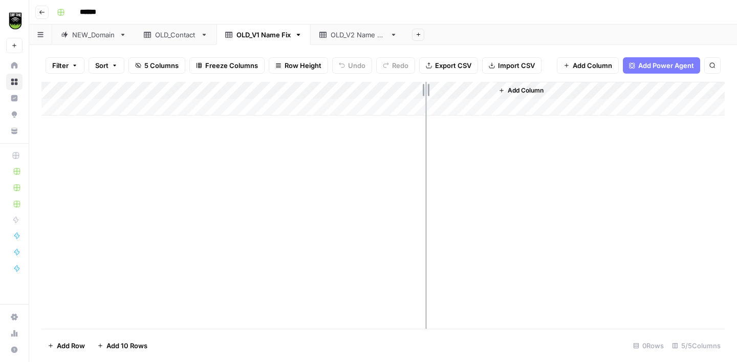
drag, startPoint x: 491, startPoint y: 86, endPoint x: 425, endPoint y: 88, distance: 66.5
click at [425, 88] on div "Add Column" at bounding box center [382, 99] width 683 height 34
drag, startPoint x: 379, startPoint y: 88, endPoint x: 181, endPoint y: 92, distance: 197.6
click at [181, 92] on div "Add Column" at bounding box center [382, 99] width 683 height 34
